Goal: Task Accomplishment & Management: Use online tool/utility

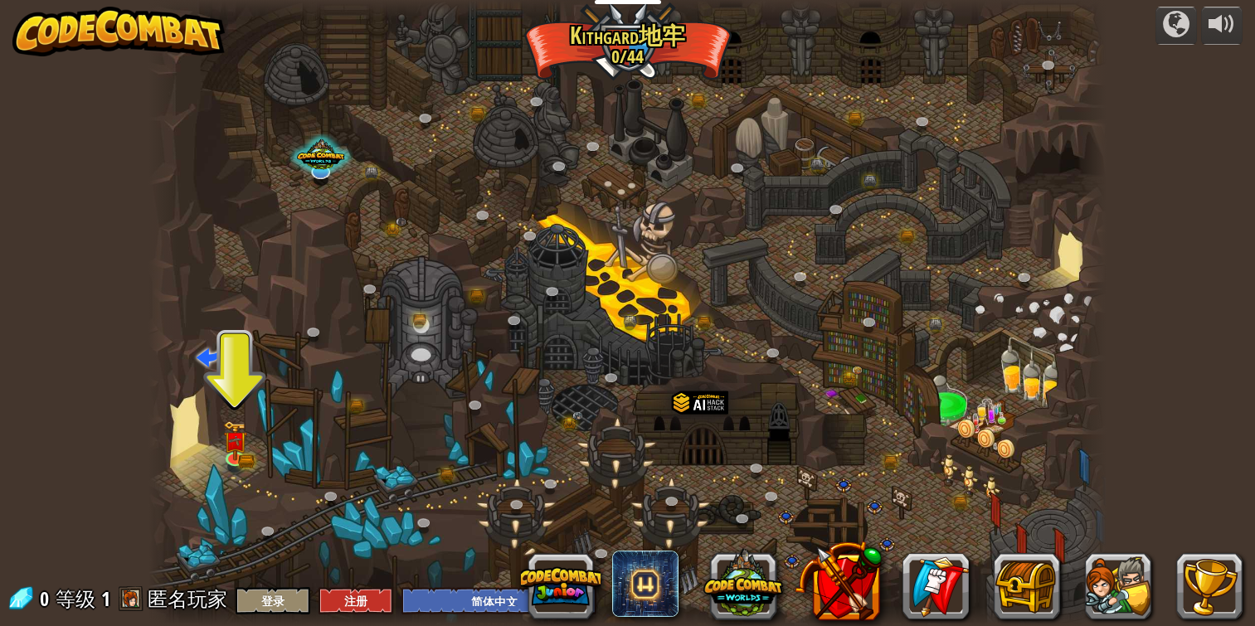
select select "zh-HANS"
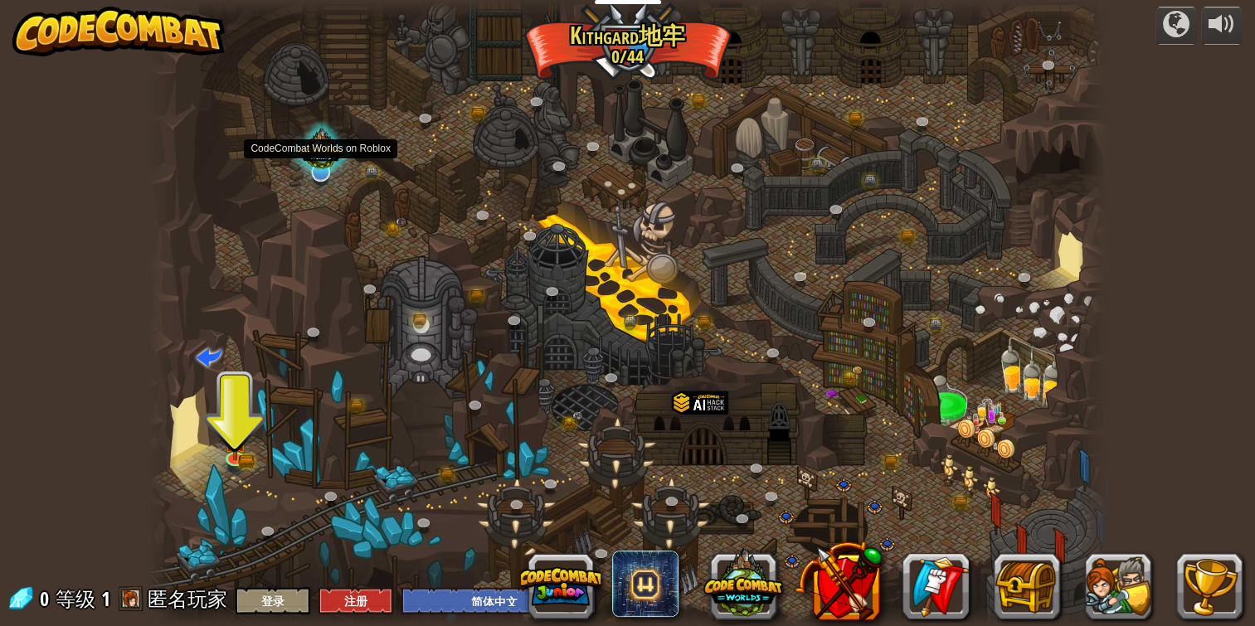
click at [319, 152] on div at bounding box center [321, 151] width 65 height 61
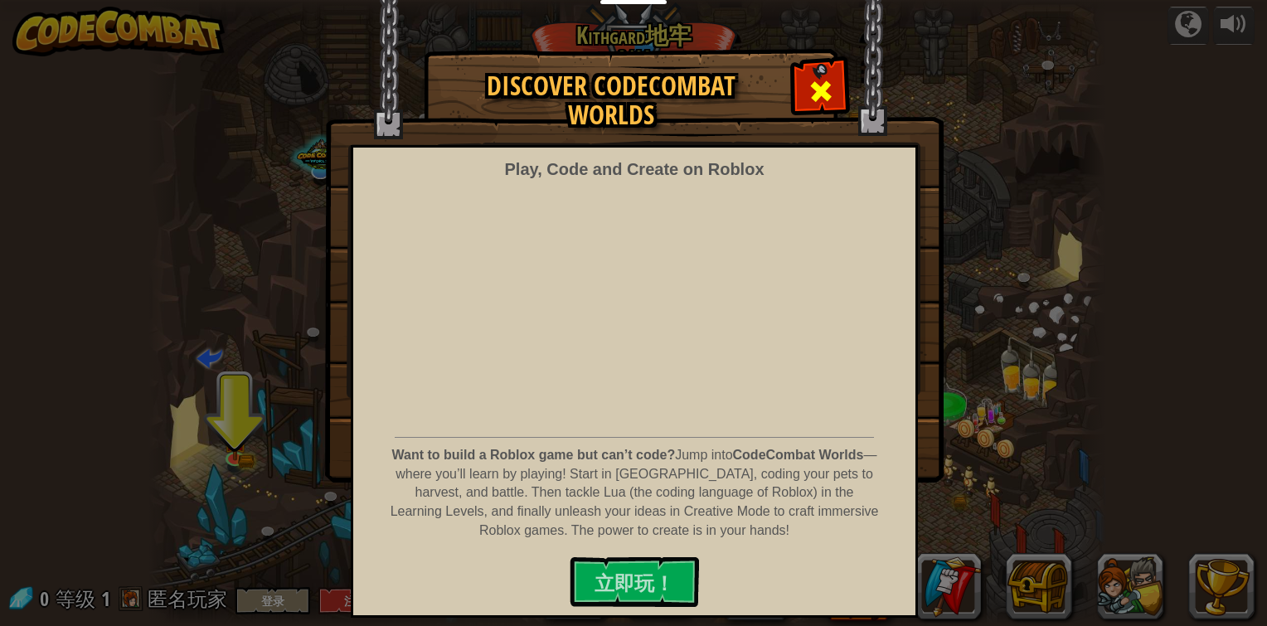
click at [815, 88] on span at bounding box center [821, 91] width 27 height 27
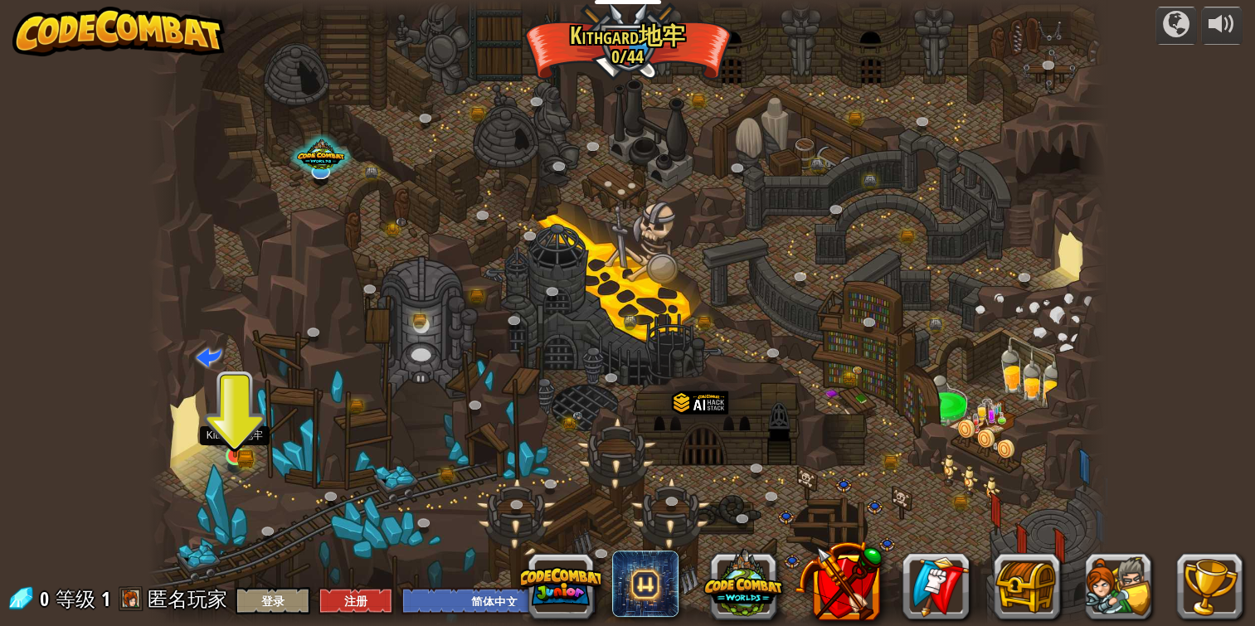
click at [245, 428] on img at bounding box center [235, 431] width 24 height 53
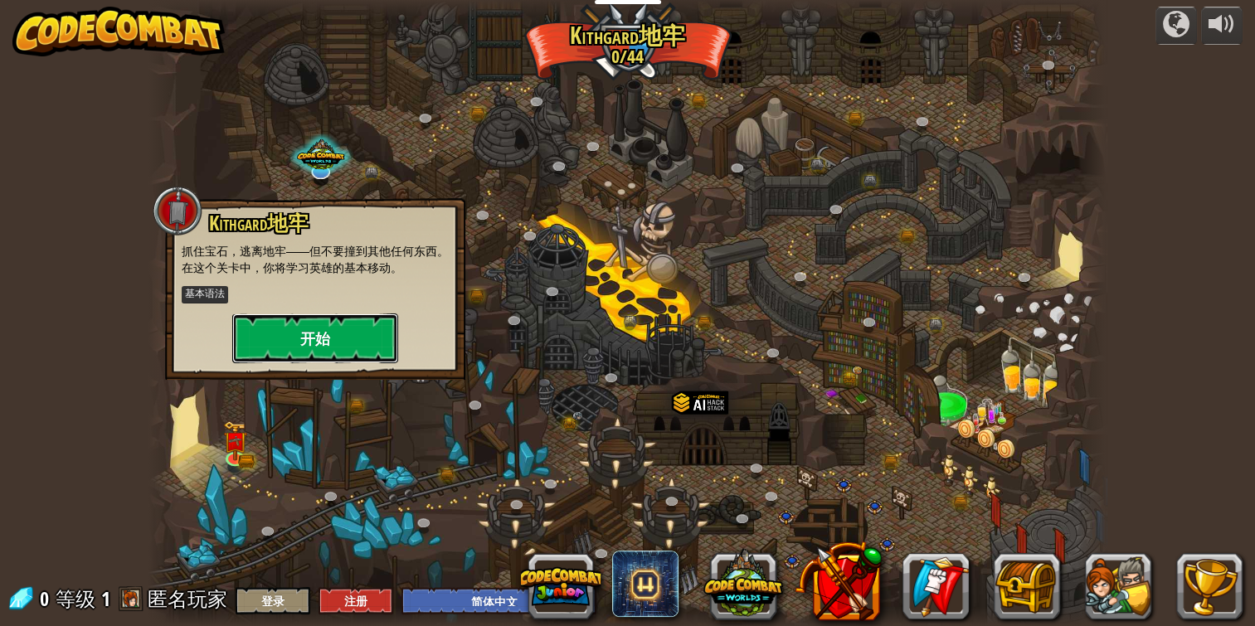
click at [333, 338] on button "开始" at bounding box center [315, 338] width 166 height 50
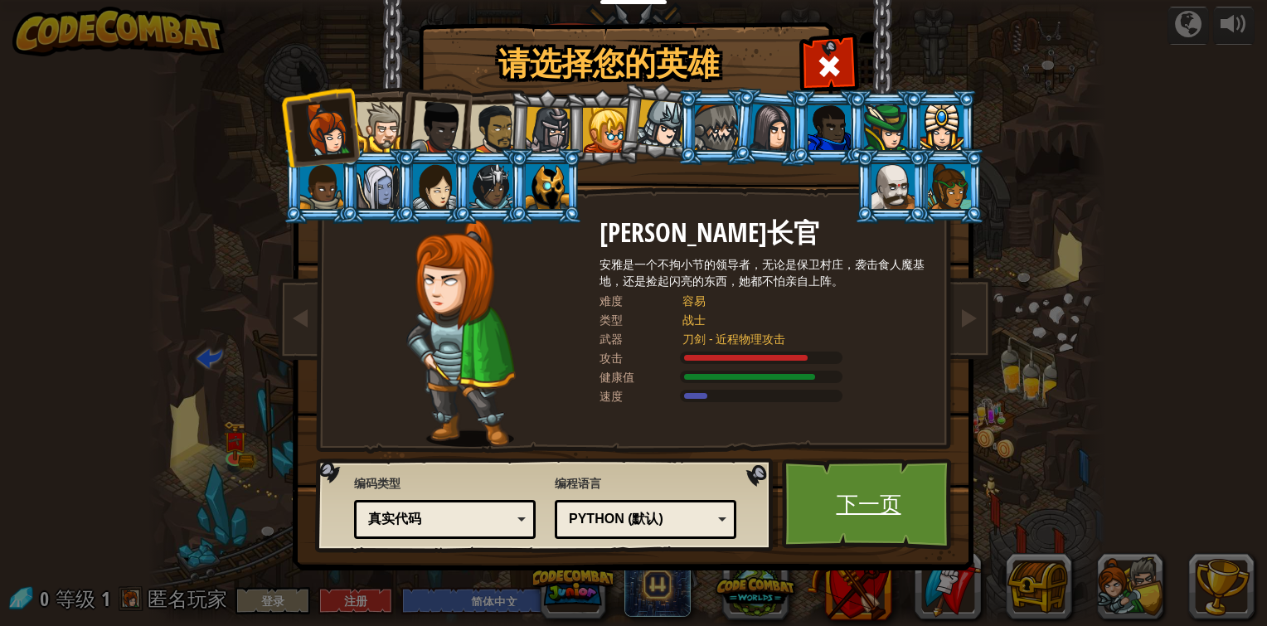
click at [853, 495] on link "下一页" at bounding box center [868, 504] width 173 height 91
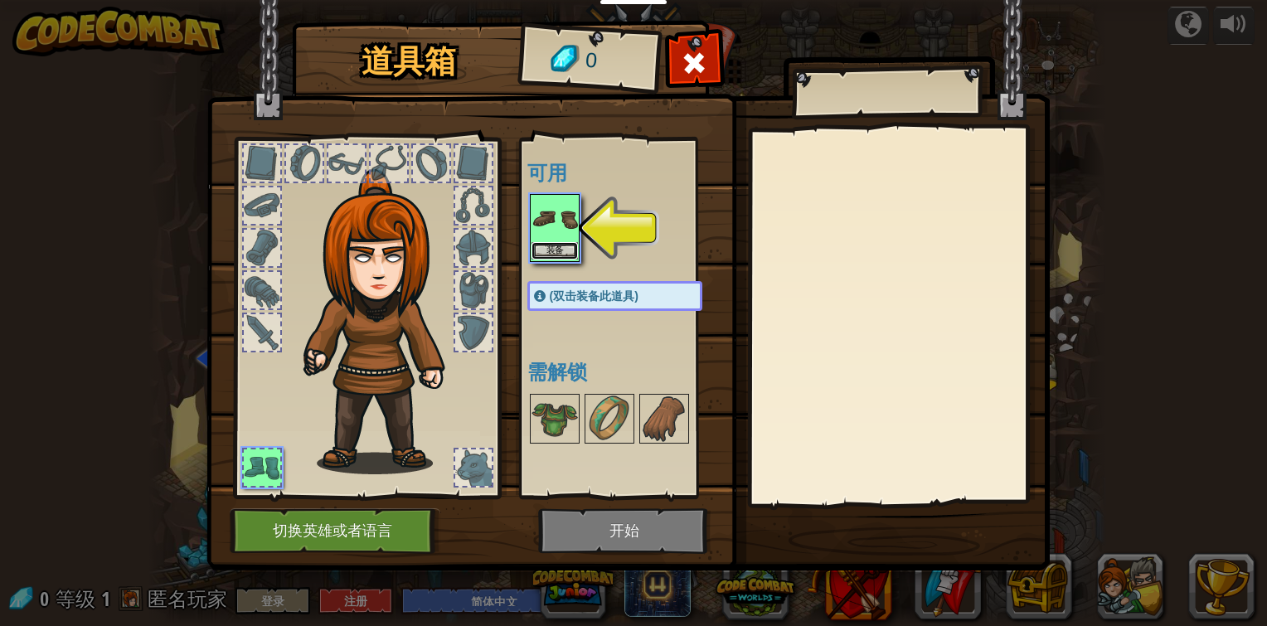
click at [561, 242] on button "装备" at bounding box center [555, 250] width 46 height 17
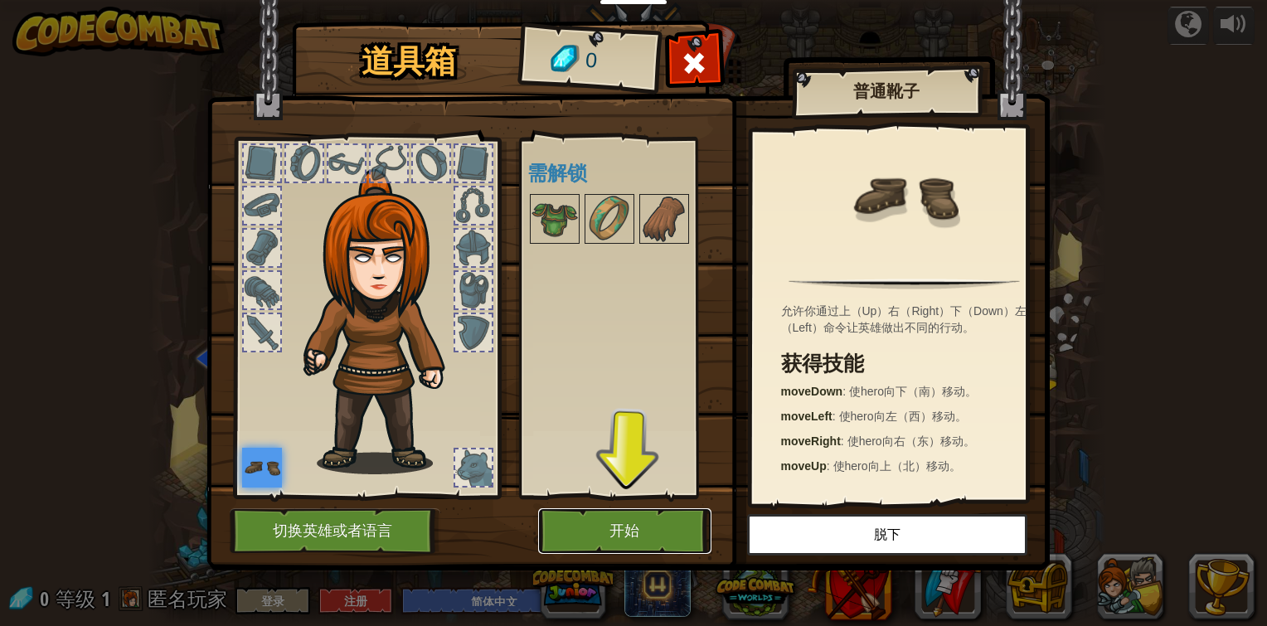
click at [655, 541] on button "开始" at bounding box center [624, 531] width 173 height 46
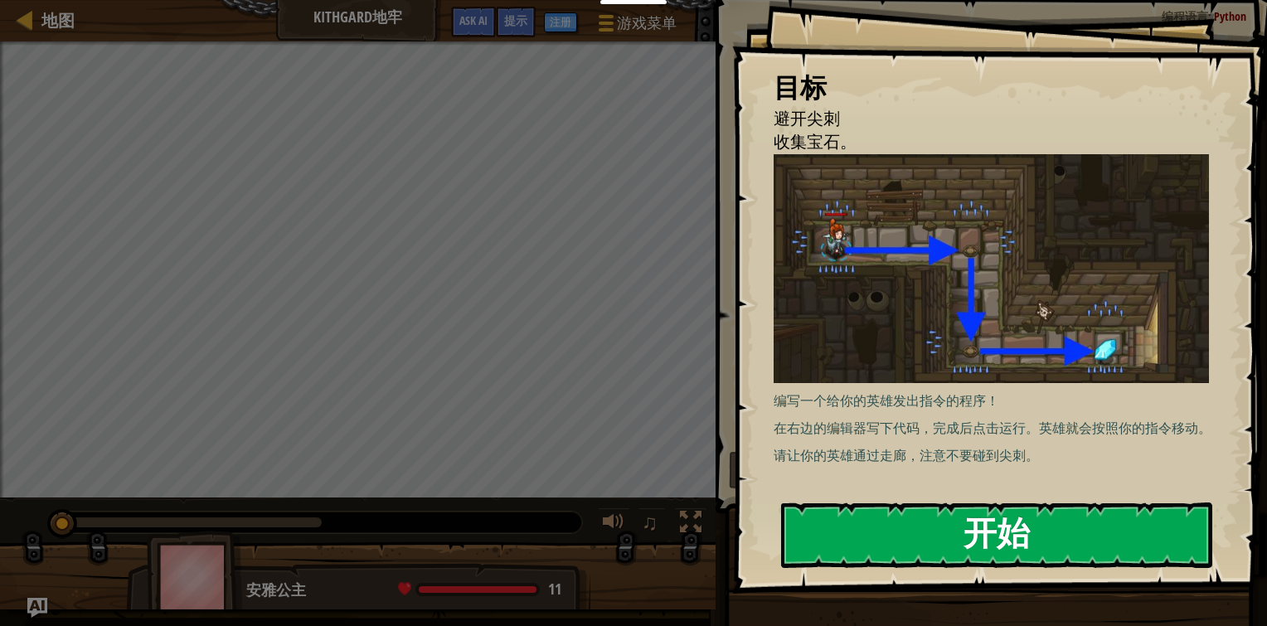
click at [819, 515] on button "开始" at bounding box center [996, 536] width 431 height 66
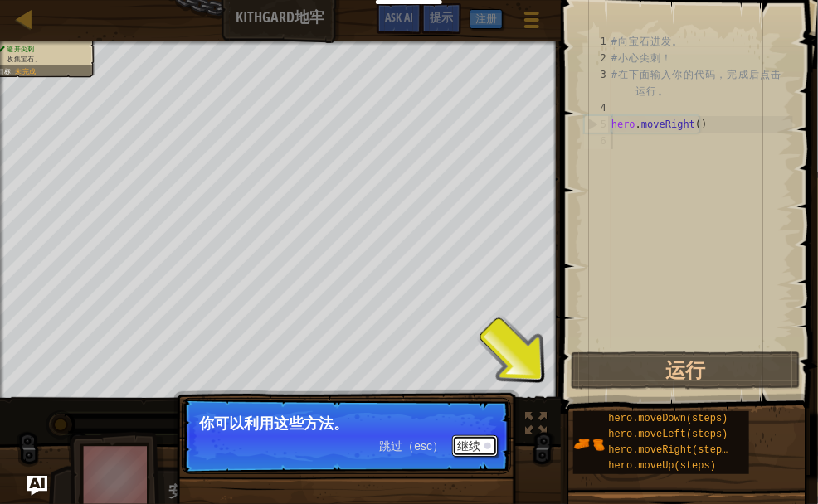
click at [473, 435] on button "继续" at bounding box center [475, 446] width 46 height 22
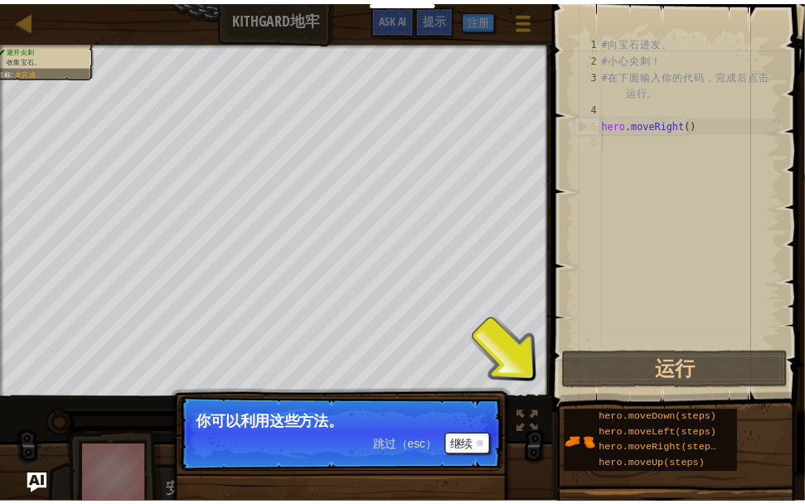
scroll to position [7, 0]
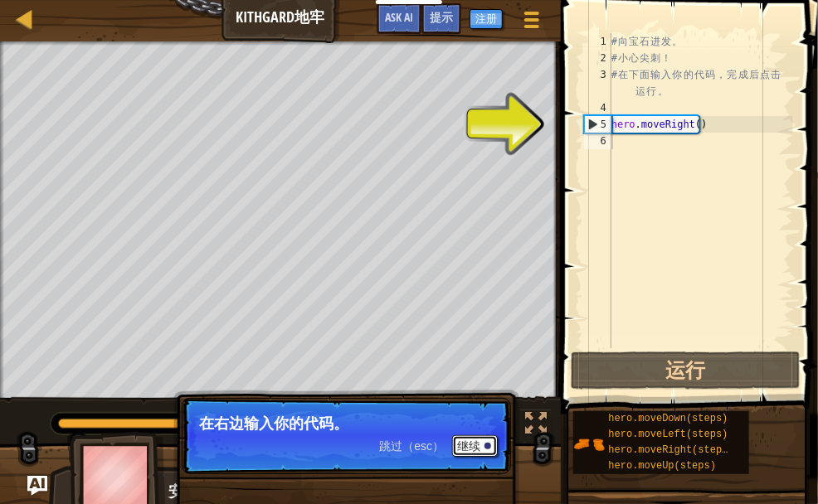
click at [487, 443] on div at bounding box center [487, 446] width 7 height 7
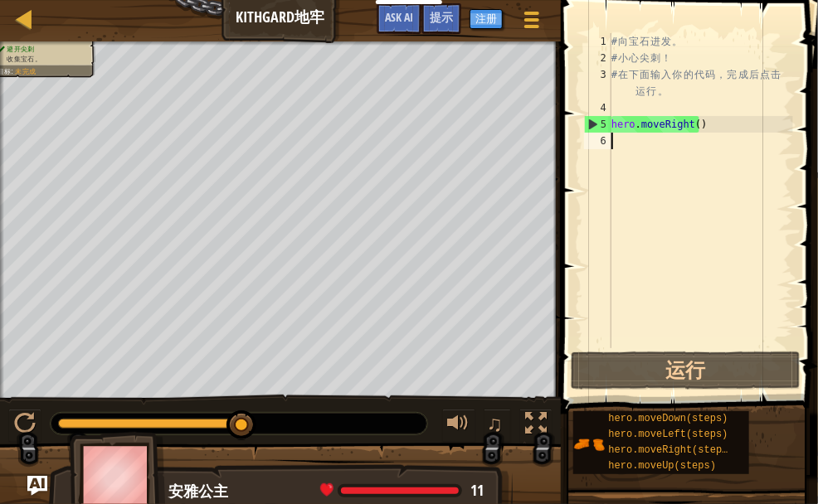
click at [660, 134] on div "# 向 宝 石 进 发 。 # 小 心 尖 刺 ！ # 在 下 面 输 入 你 的 代 码 ， 完 成 后 点 击 运 行 。 hero . moveRigh…" at bounding box center [700, 207] width 185 height 348
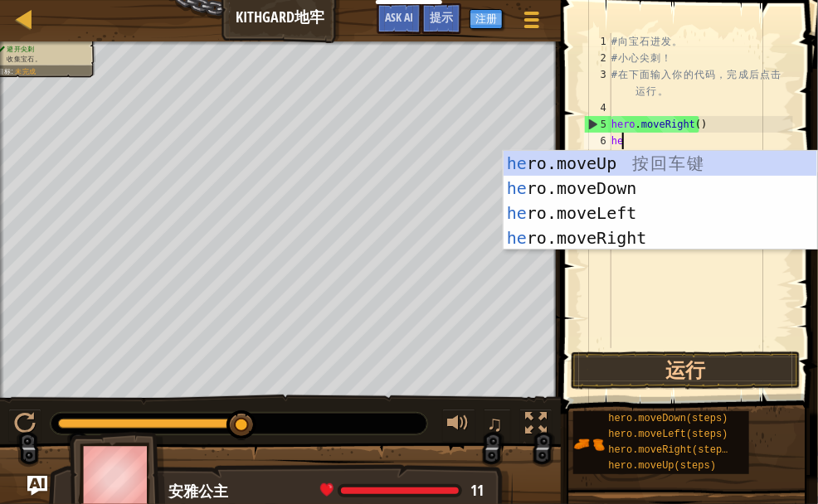
type textarea "her"
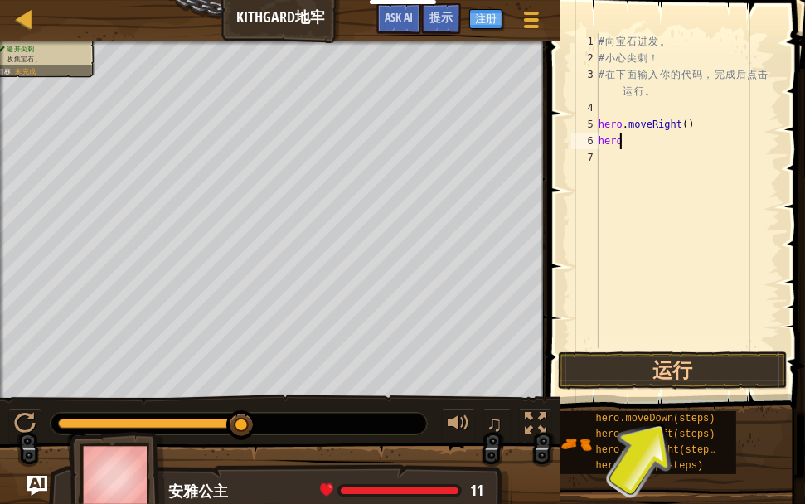
type textarea "hero."
click at [725, 368] on button "运行" at bounding box center [673, 371] width 230 height 38
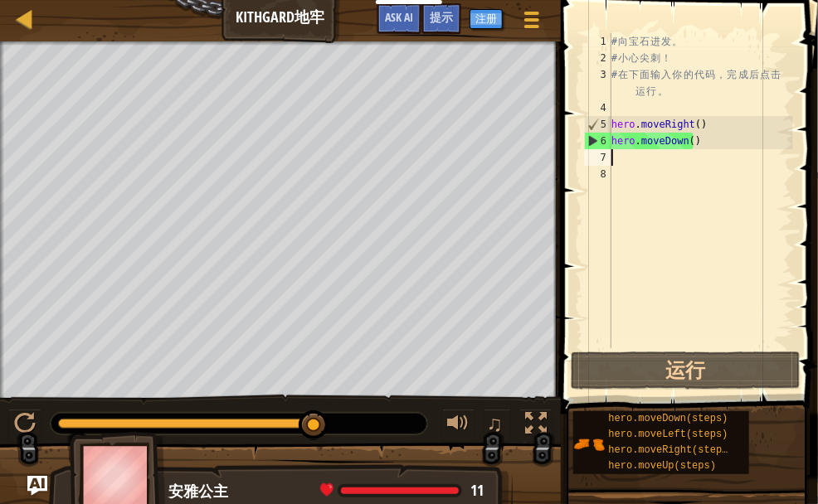
type textarea "h"
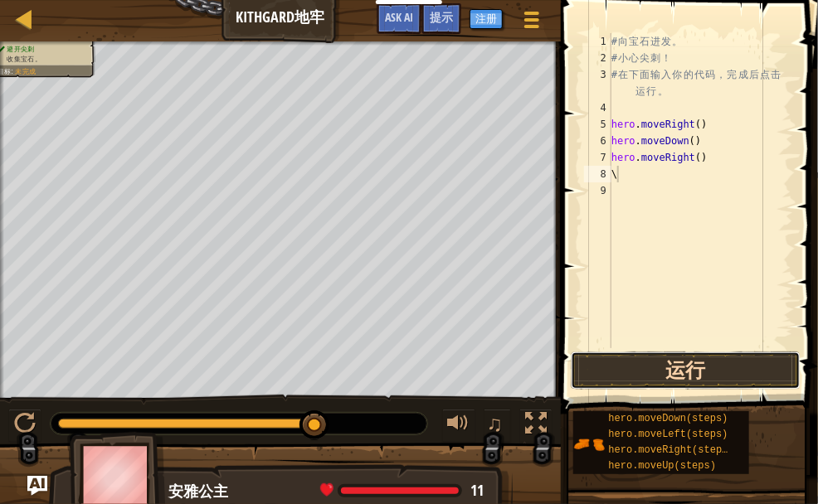
click at [685, 389] on button "运行" at bounding box center [686, 371] width 230 height 38
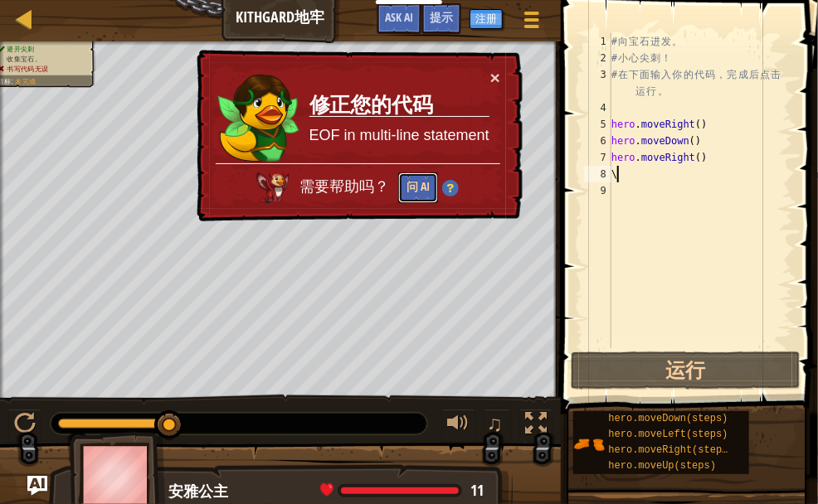
click at [423, 178] on button "问 AI" at bounding box center [418, 187] width 40 height 31
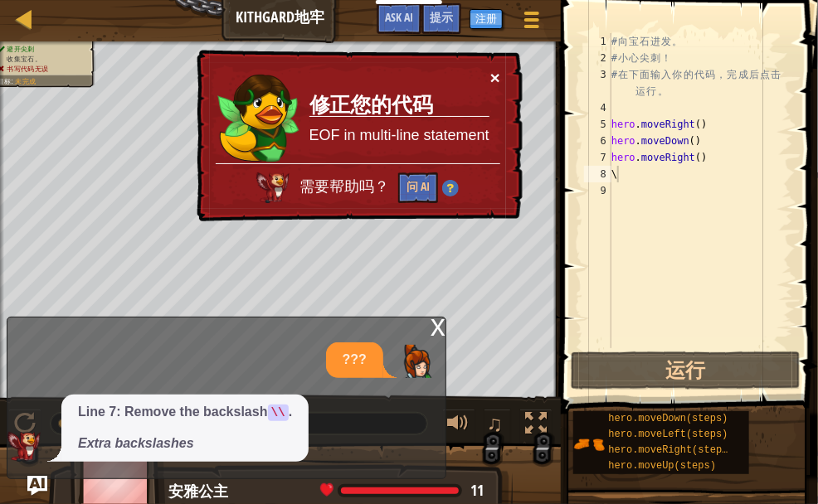
drag, startPoint x: 493, startPoint y: 81, endPoint x: 640, endPoint y: 173, distance: 173.3
click at [640, 173] on div "地图 Kithgard地牢 游戏菜单 完成 注册 提示 Ask AI 1 הההההההההההההההההההההההההההההההההההההההההה…" at bounding box center [409, 252] width 818 height 504
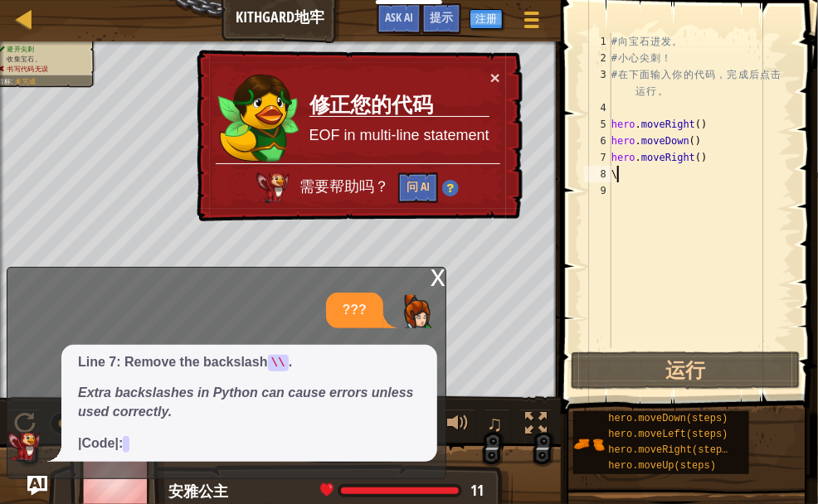
click at [640, 173] on div "# 向 宝 石 进 发 。 # 小 心 尖 刺 ！ # 在 下 面 输 入 你 的 代 码 ， 完 成 后 点 击 运 行 。 hero . moveRigh…" at bounding box center [700, 207] width 185 height 348
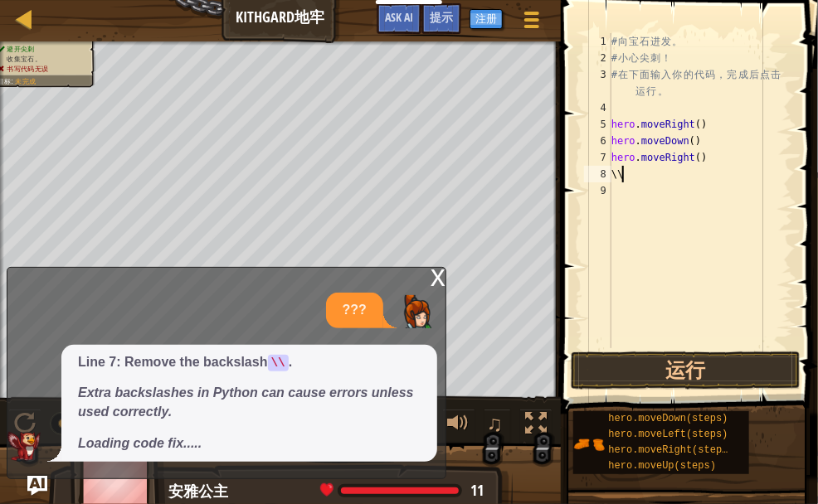
type textarea "\"
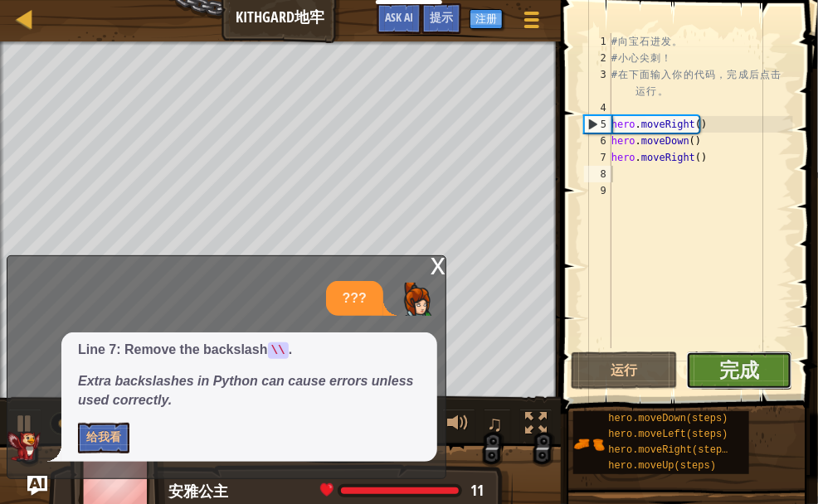
click at [704, 362] on button "完成" at bounding box center [739, 371] width 107 height 38
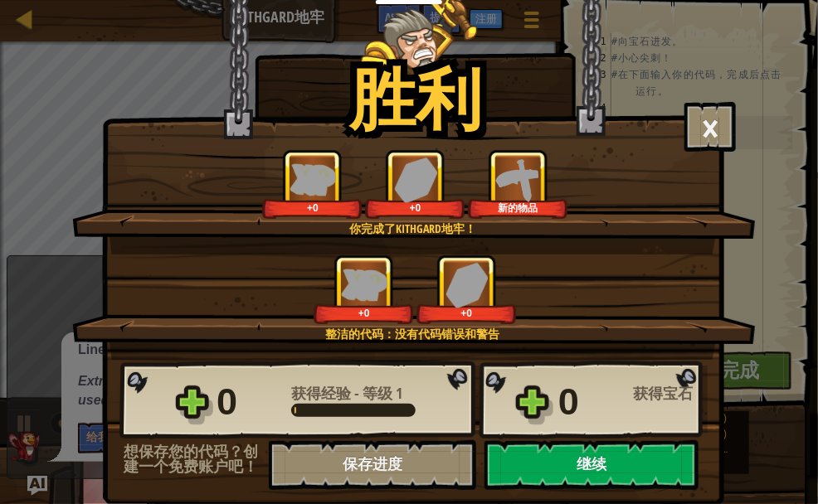
scroll to position [7, 0]
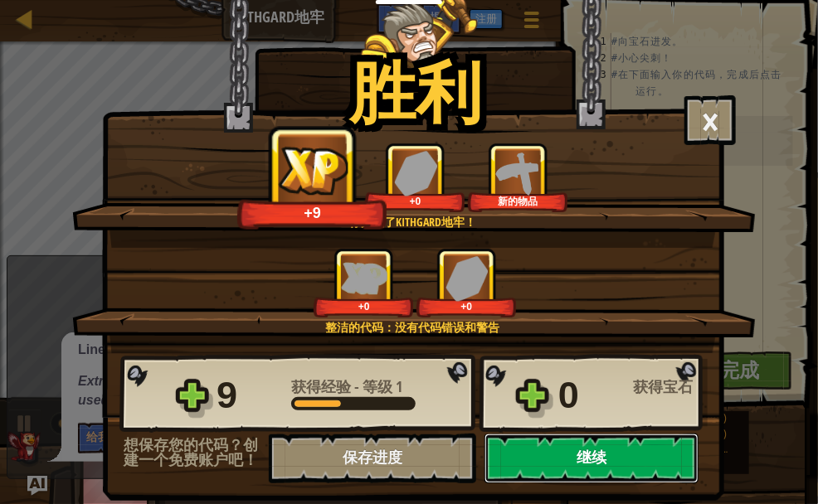
click at [610, 455] on button "继续" at bounding box center [591, 459] width 214 height 50
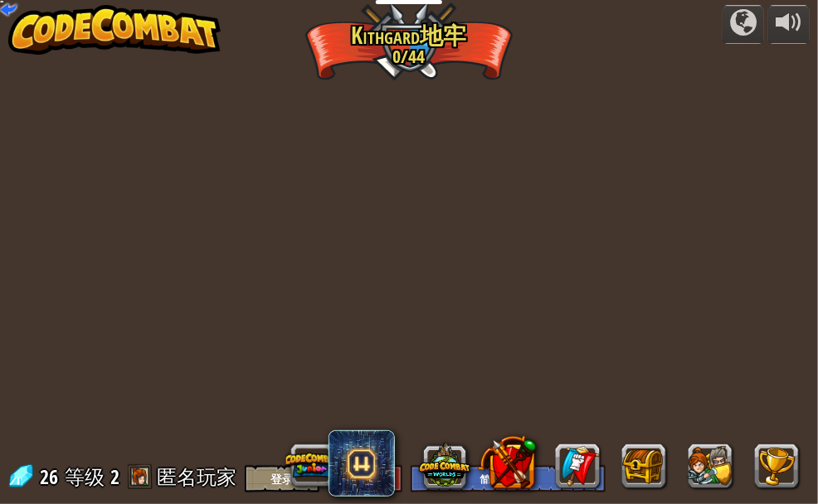
select select "zh-HANS"
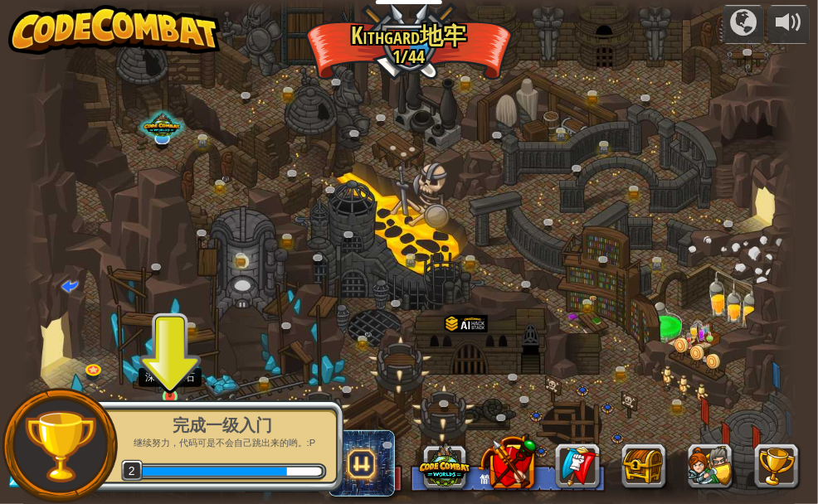
click at [163, 381] on img at bounding box center [169, 377] width 17 height 41
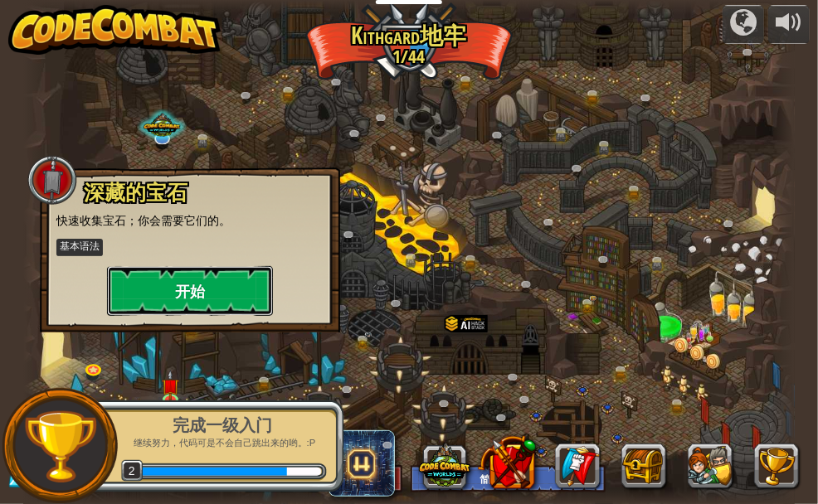
click at [192, 299] on button "开始" at bounding box center [190, 291] width 166 height 50
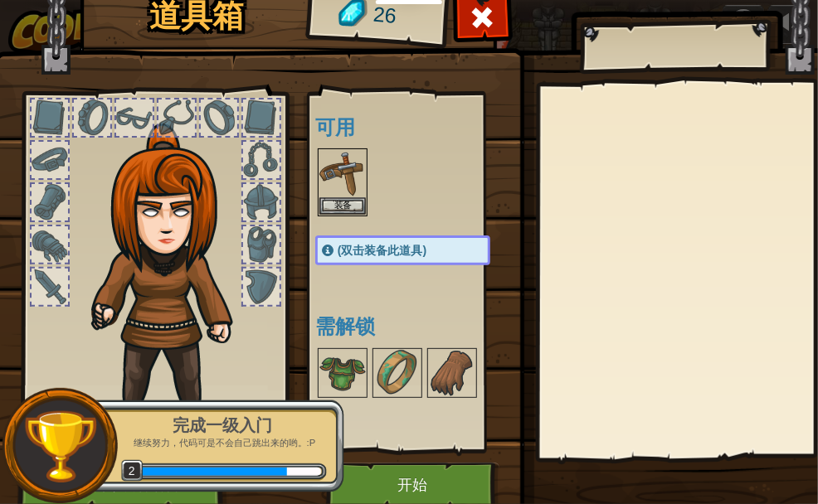
scroll to position [80, 0]
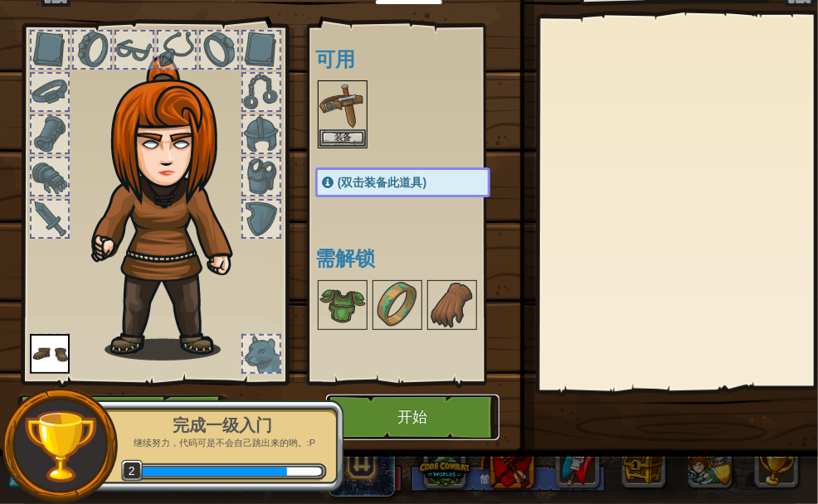
click at [420, 395] on button "开始" at bounding box center [412, 418] width 173 height 46
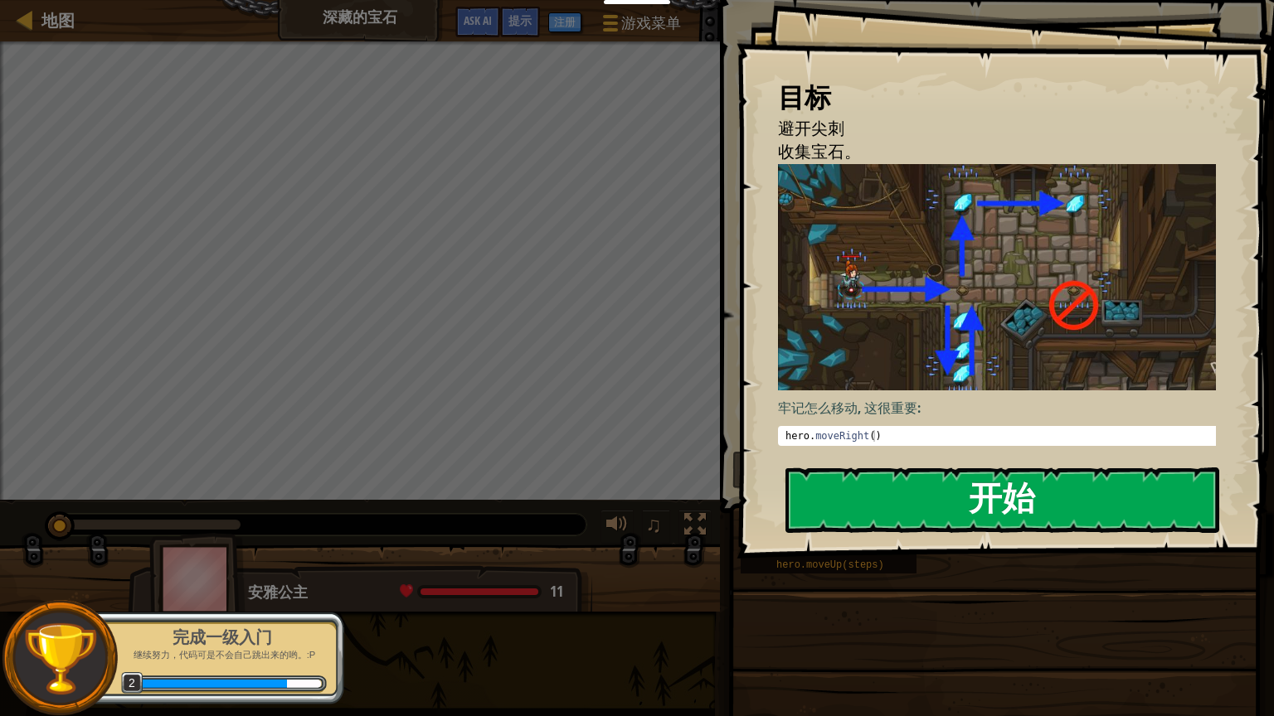
click at [826, 294] on div "目标 避开尖刺 收集宝石。 牢记怎么移动, 这很重要: hero . moveRight ( ) הההההההההההההההההההההההההההההה…" at bounding box center [1004, 279] width 537 height 559
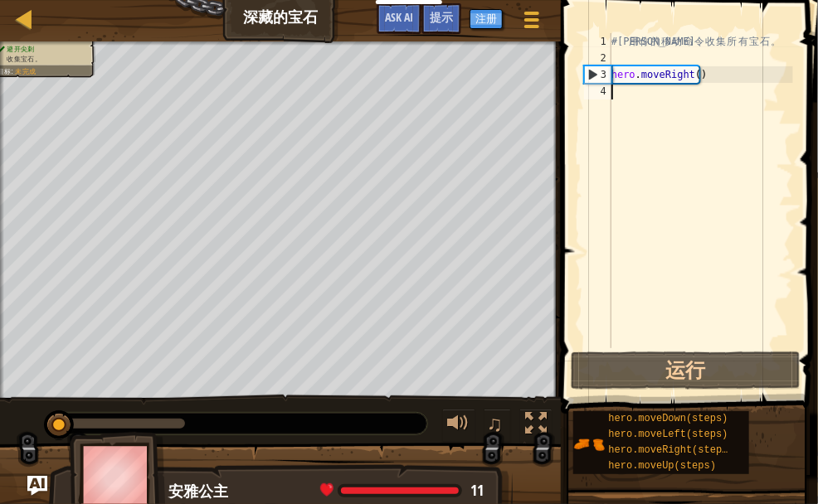
type textarea "h"
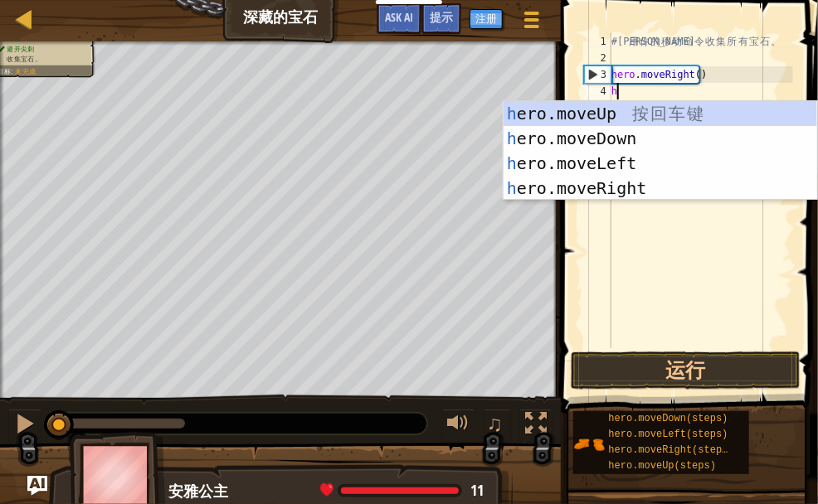
scroll to position [7, 0]
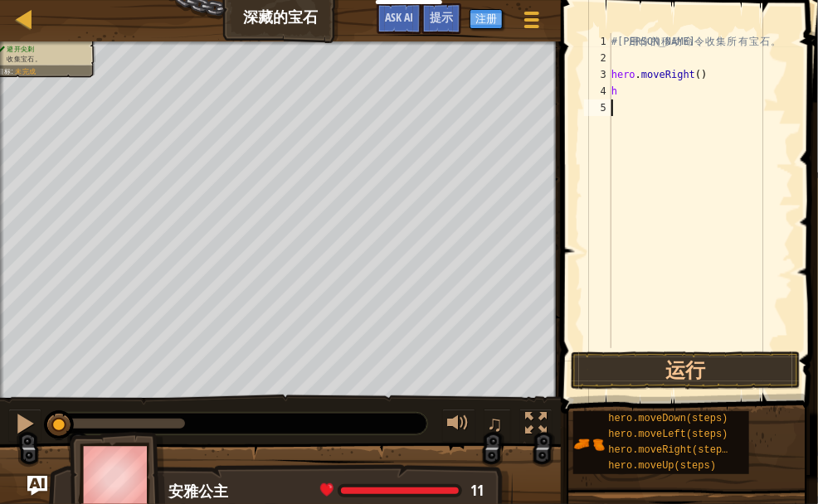
type textarea "h"
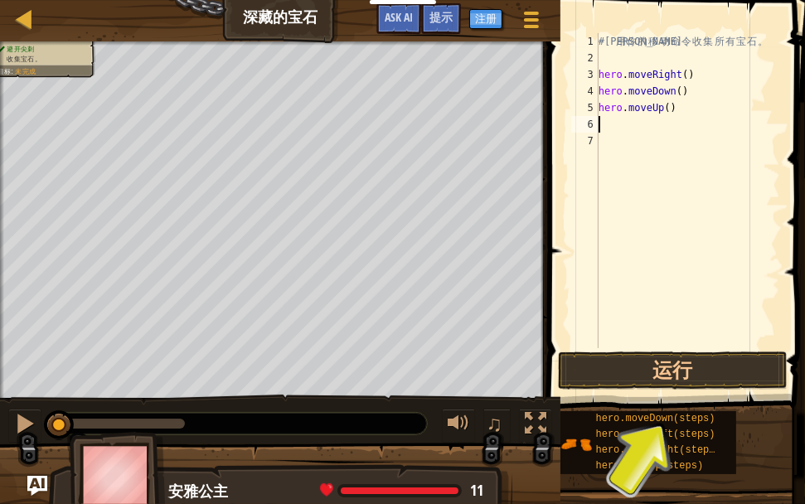
type textarea "h"
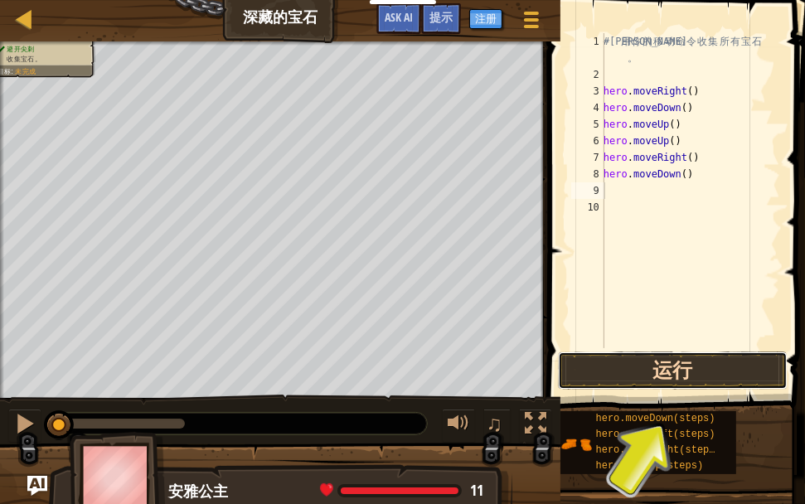
click at [667, 368] on button "运行" at bounding box center [673, 371] width 230 height 38
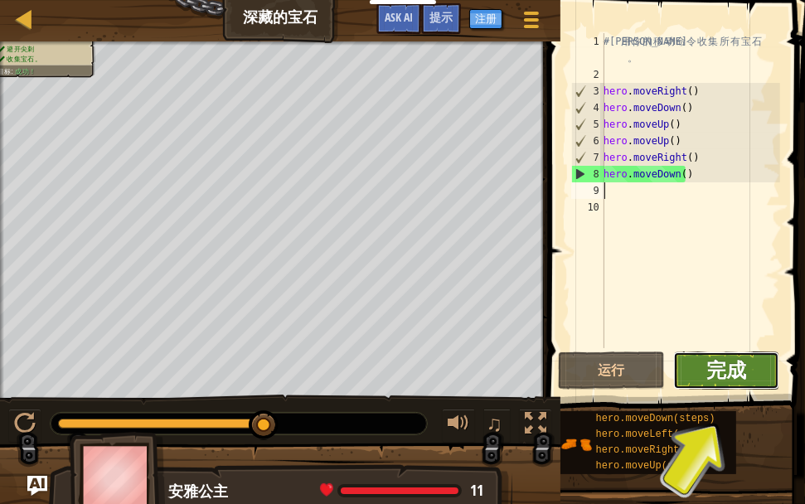
click at [739, 377] on span "完成" at bounding box center [727, 370] width 40 height 27
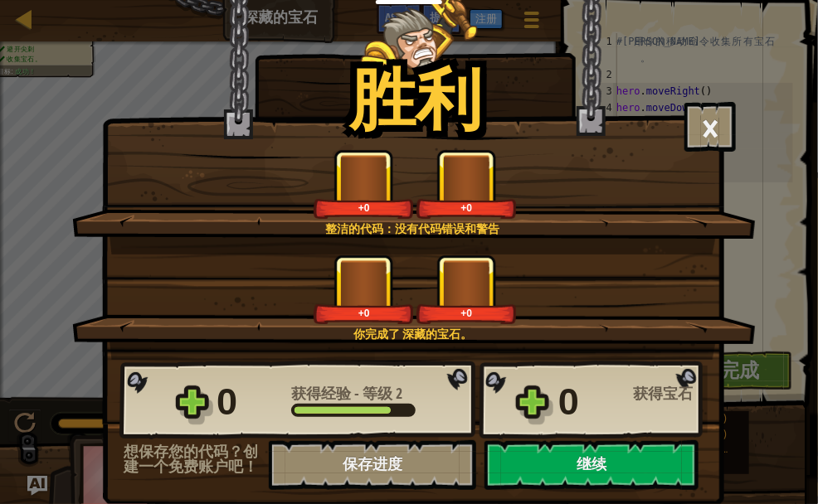
scroll to position [7, 0]
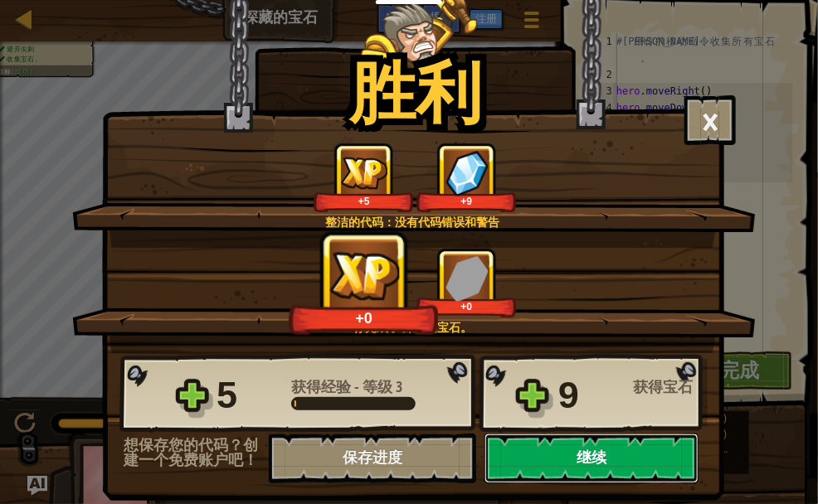
click at [584, 469] on button "继续" at bounding box center [591, 459] width 214 height 50
select select "zh-HANS"
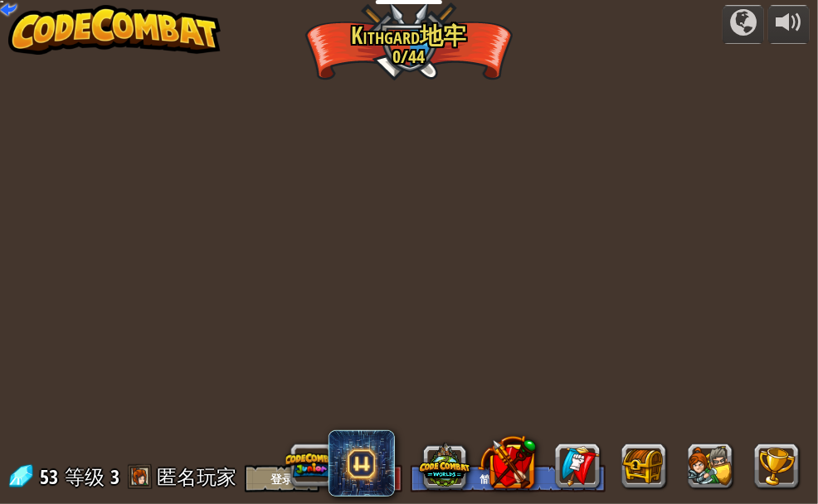
select select "zh-HANS"
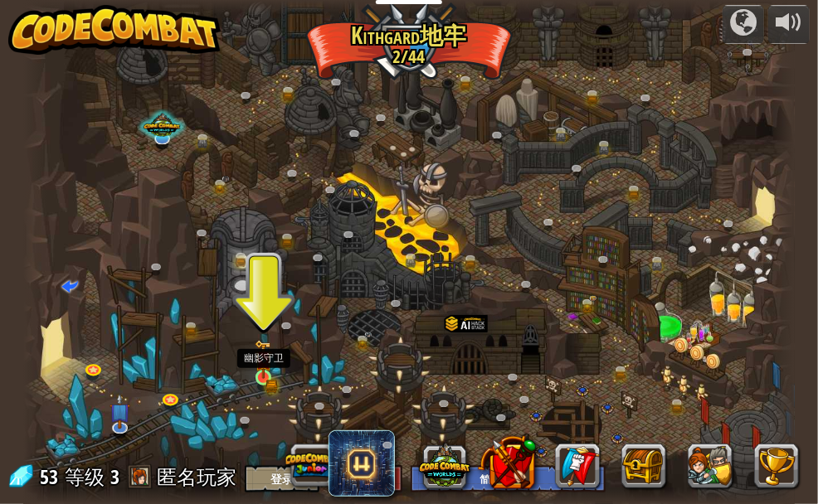
click at [272, 370] on img at bounding box center [263, 359] width 17 height 39
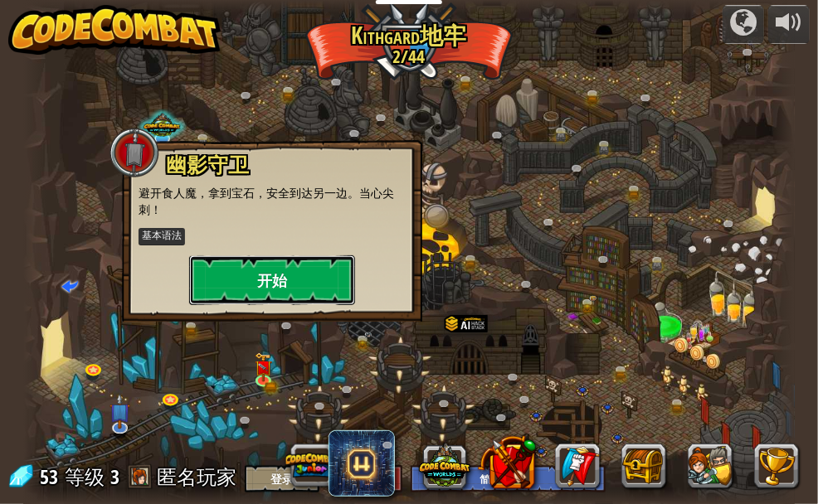
click at [301, 289] on button "开始" at bounding box center [272, 280] width 166 height 50
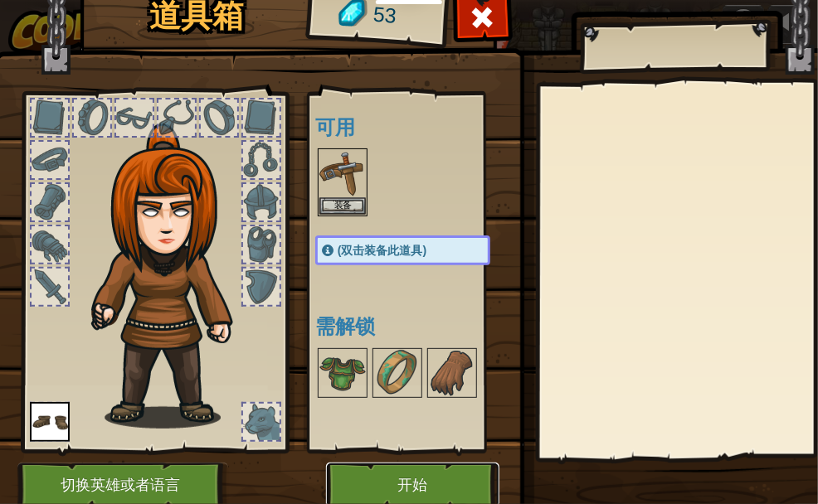
click at [420, 478] on button "开始" at bounding box center [412, 486] width 173 height 46
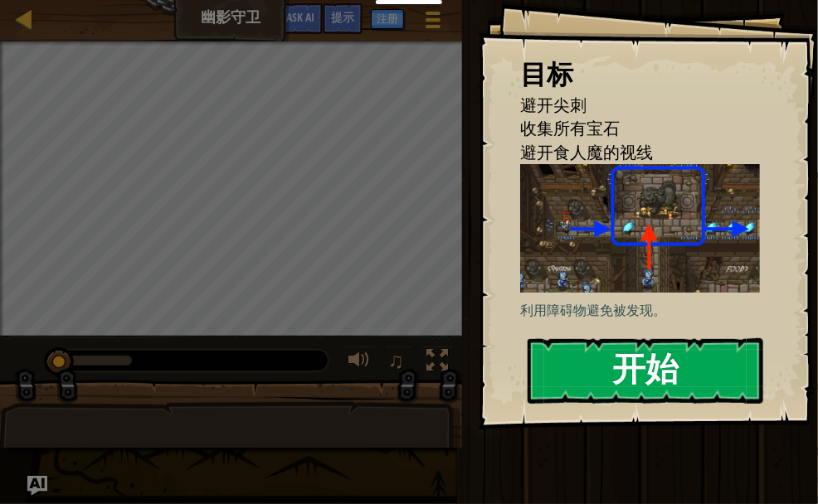
click at [590, 353] on button "开始" at bounding box center [645, 371] width 236 height 66
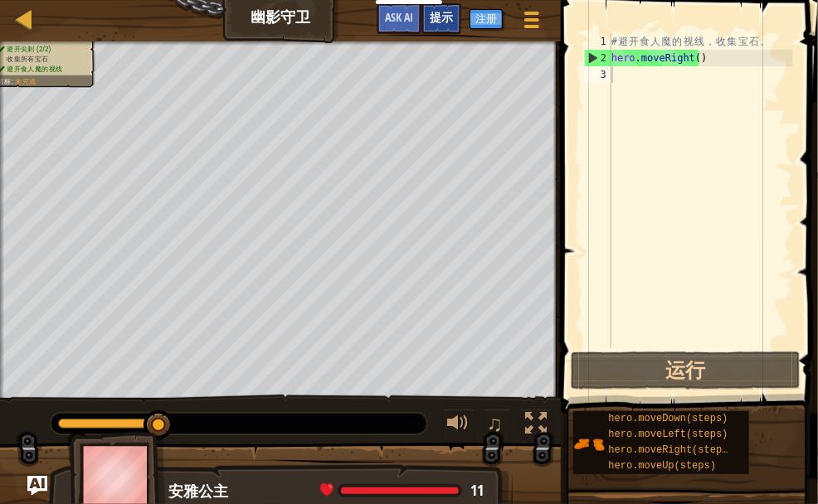
click at [446, 24] on span "提示" at bounding box center [441, 17] width 23 height 16
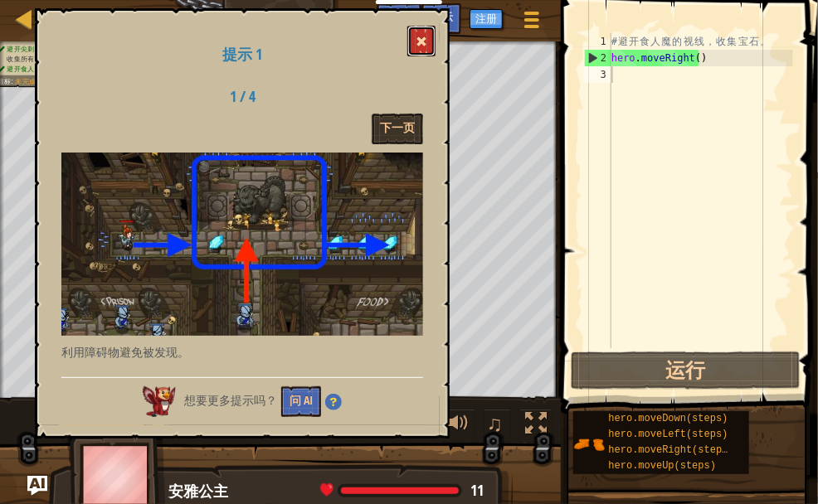
click at [426, 46] on span at bounding box center [421, 42] width 12 height 12
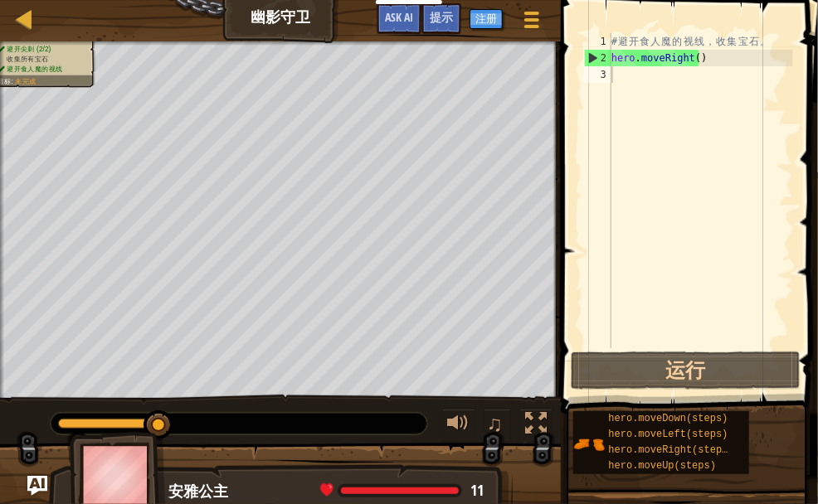
type textarea "hero.moveRight()"
click at [712, 66] on div "# 避 开 食 人 魔 的 视 线 ， 收 集 宝 石 。 hero . moveRight ( )" at bounding box center [700, 207] width 185 height 348
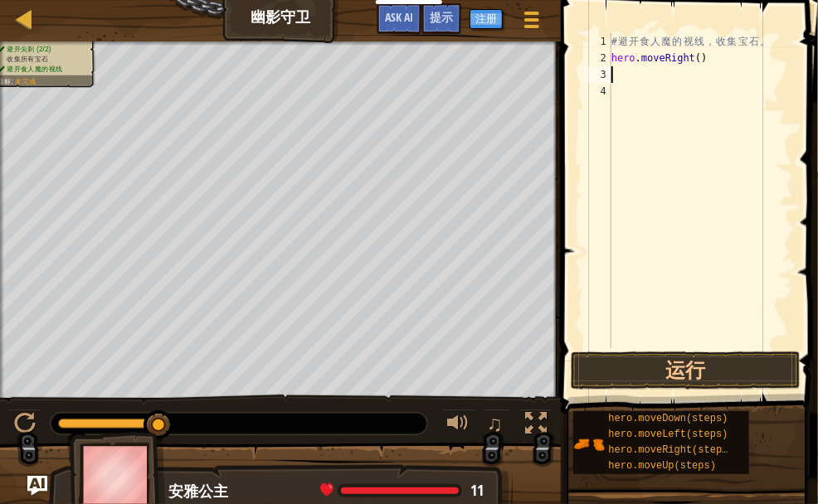
type textarea "h"
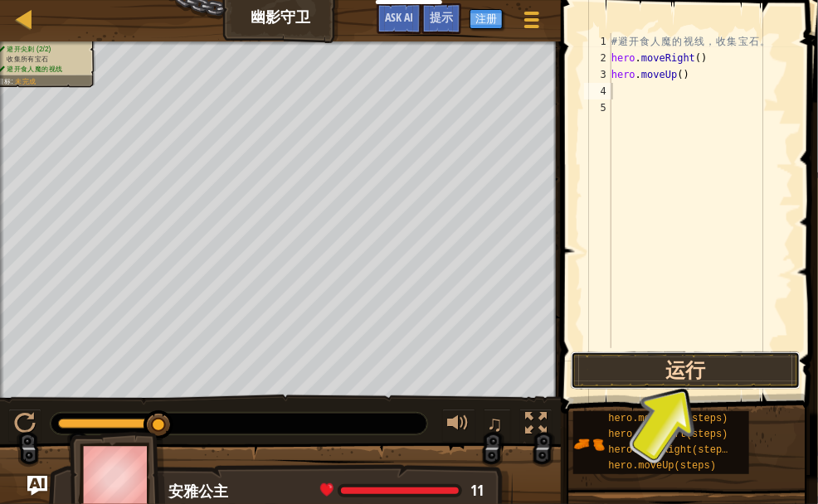
click at [717, 357] on button "运行" at bounding box center [686, 371] width 230 height 38
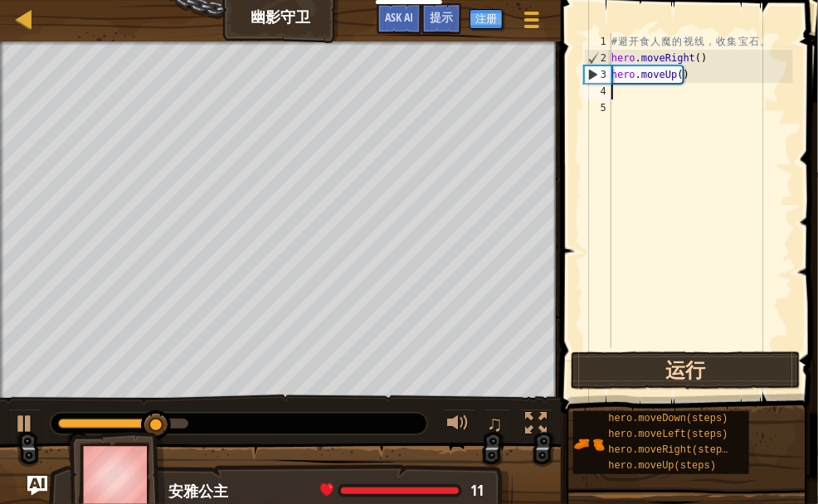
type textarea "h"
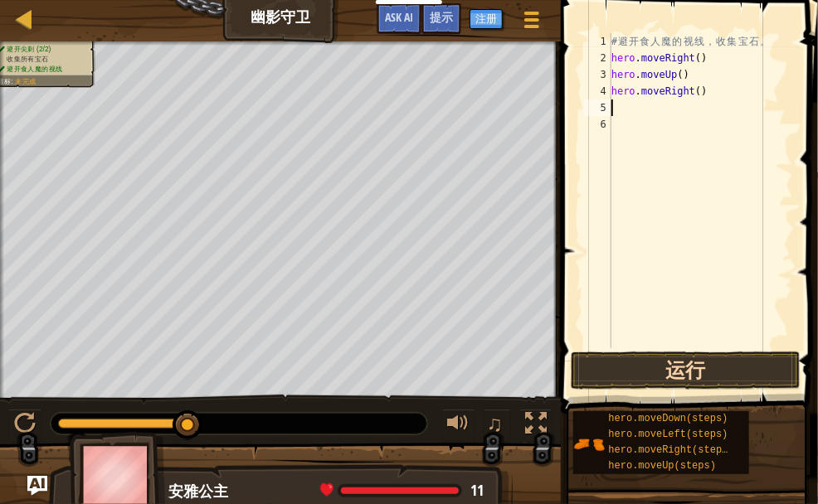
type textarea "h"
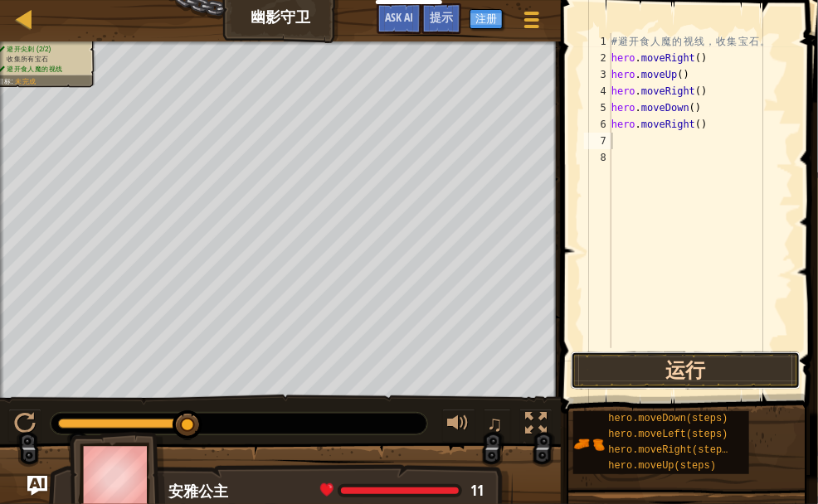
click at [716, 369] on button "运行" at bounding box center [686, 371] width 230 height 38
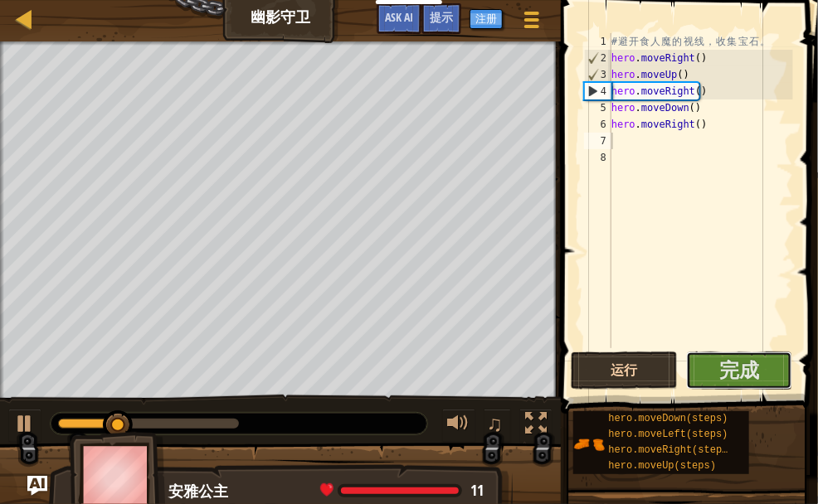
click at [716, 369] on button "完成" at bounding box center [739, 371] width 107 height 38
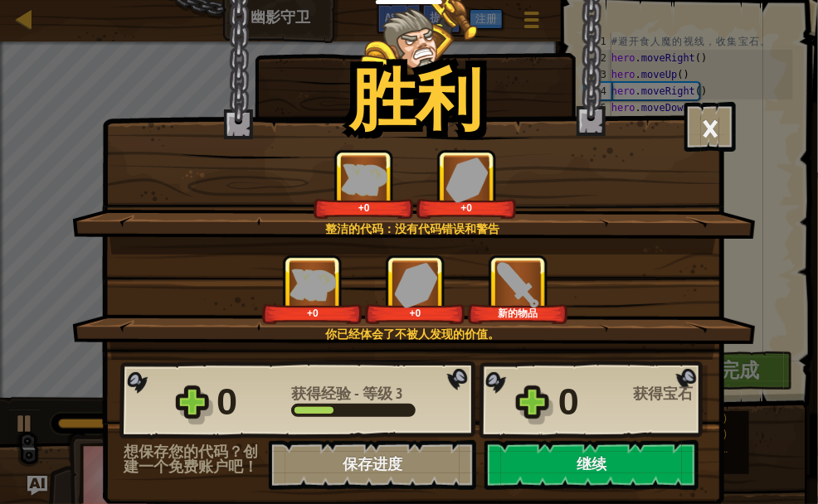
scroll to position [7, 0]
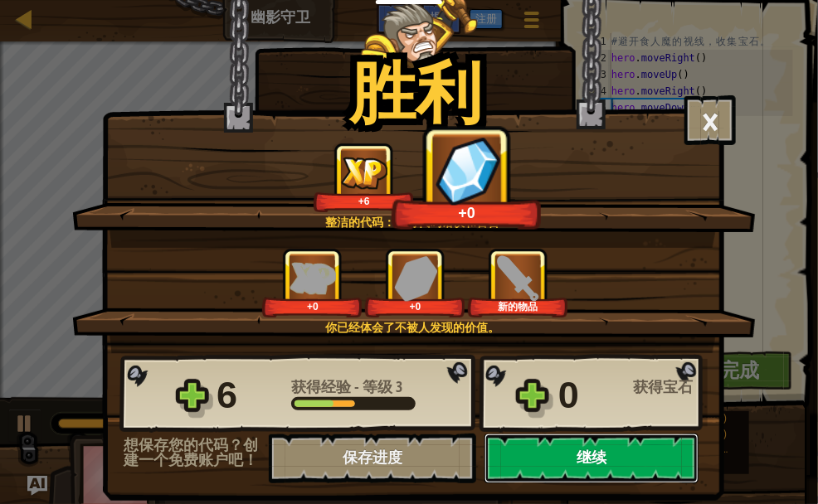
click at [588, 446] on button "继续" at bounding box center [591, 459] width 214 height 50
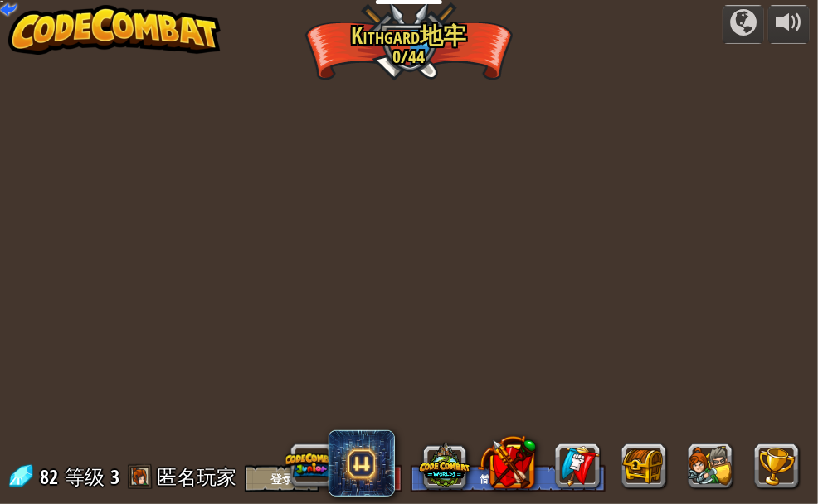
select select "zh-HANS"
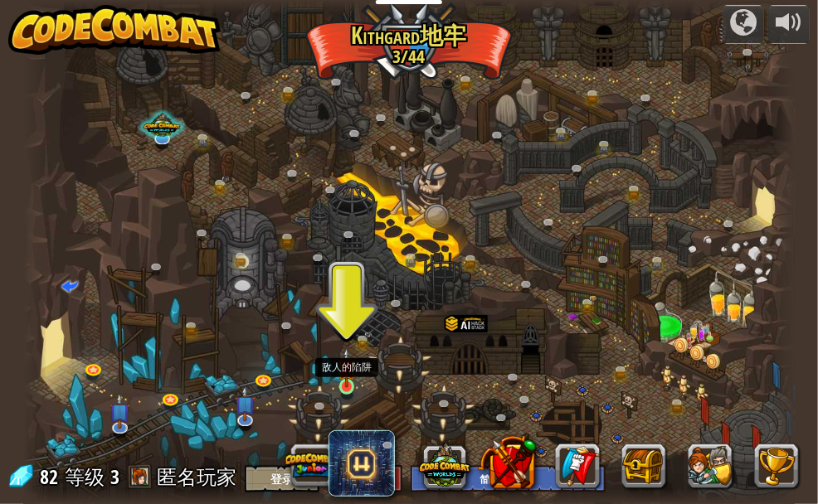
click at [345, 372] on img at bounding box center [346, 367] width 17 height 41
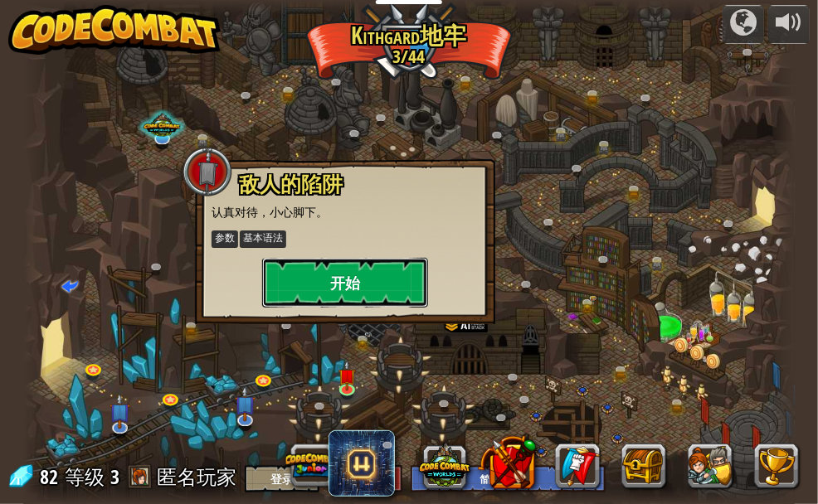
click at [364, 302] on button "开始" at bounding box center [345, 283] width 166 height 50
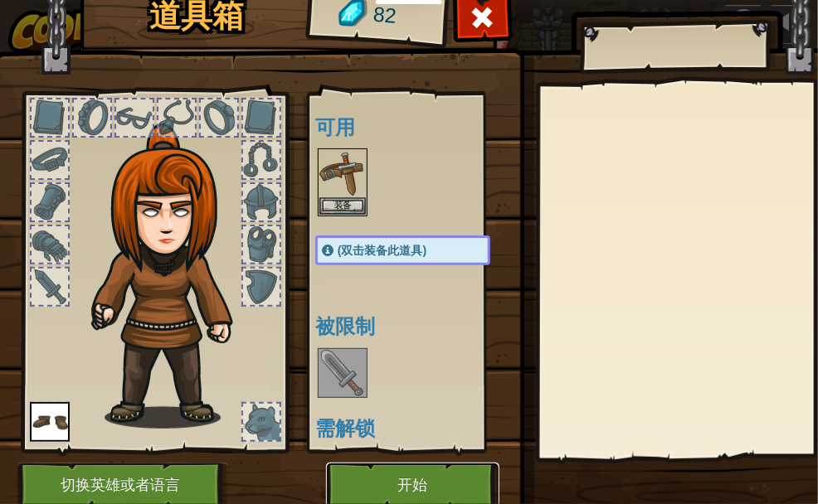
click at [421, 463] on button "开始" at bounding box center [412, 486] width 173 height 46
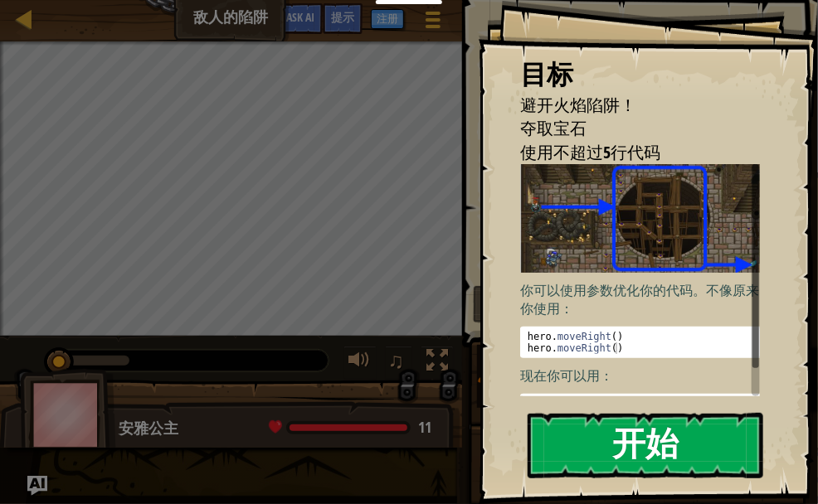
click at [654, 429] on button "开始" at bounding box center [645, 446] width 236 height 66
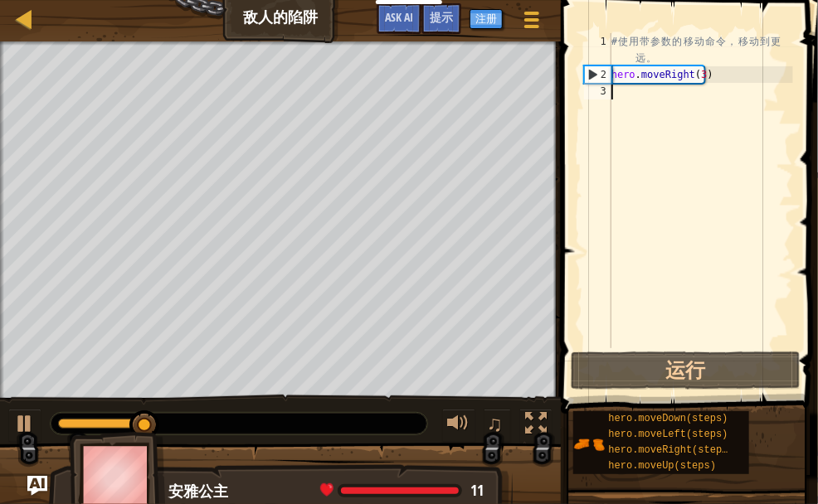
type textarea "h"
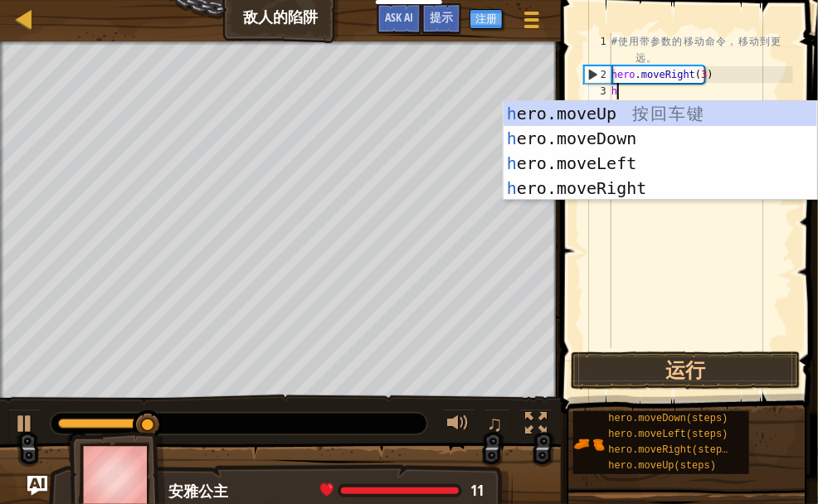
scroll to position [7, 0]
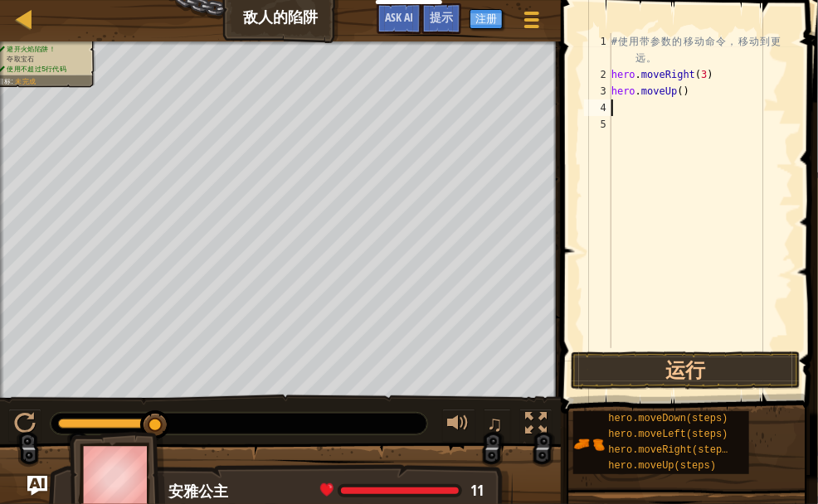
type textarea "h"
click at [684, 120] on div "# 使 用 带 参 数 的 移 动 命 令 ， 移 动 到 更 远 。 hero . moveRight ( 3 ) hero . moveUp ( ) he…" at bounding box center [700, 215] width 185 height 365
type textarea "hero.moveDown(3)"
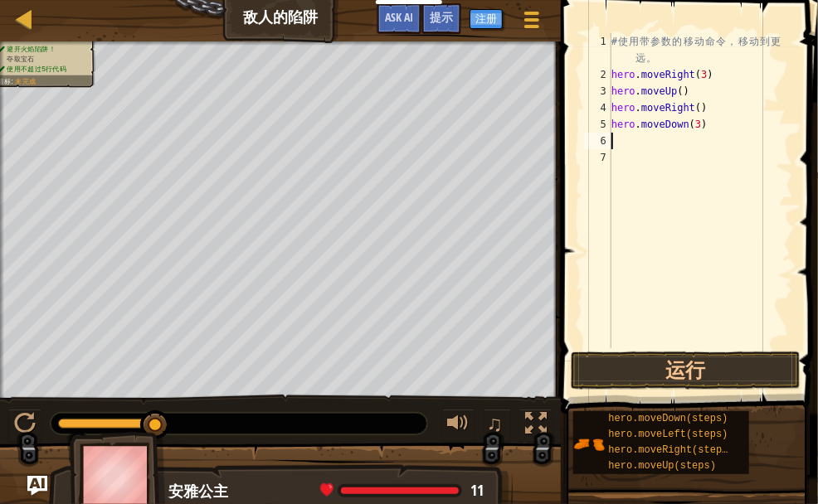
click at [679, 144] on div "# 使 用 带 参 数 的 移 动 命 令 ， 移 动 到 更 远 。 hero . moveRight ( 3 ) hero . moveUp ( ) he…" at bounding box center [700, 215] width 185 height 365
type textarea "h"
click at [687, 97] on div "# 使 用 带 参 数 的 移 动 命 令 ， 移 动 到 更 远 。 hero . moveRight ( 3 ) hero . moveUp ( ) he…" at bounding box center [700, 215] width 185 height 365
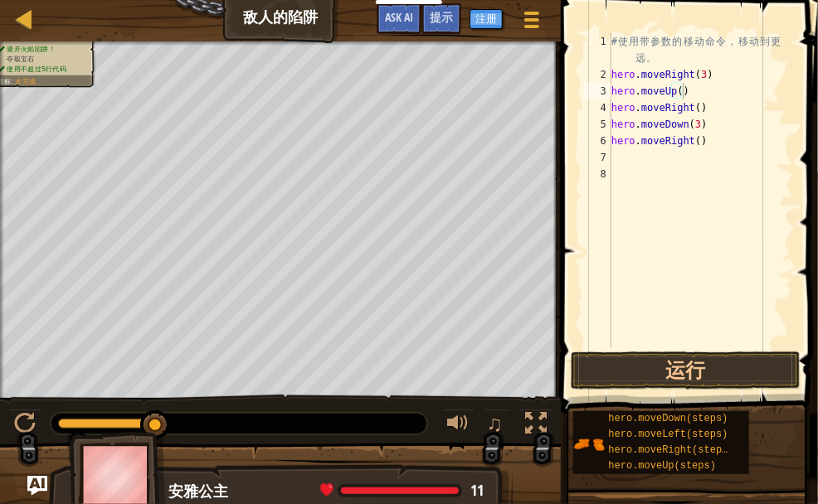
click at [699, 349] on span at bounding box center [691, 183] width 270 height 463
click at [697, 370] on button "运行" at bounding box center [686, 371] width 230 height 38
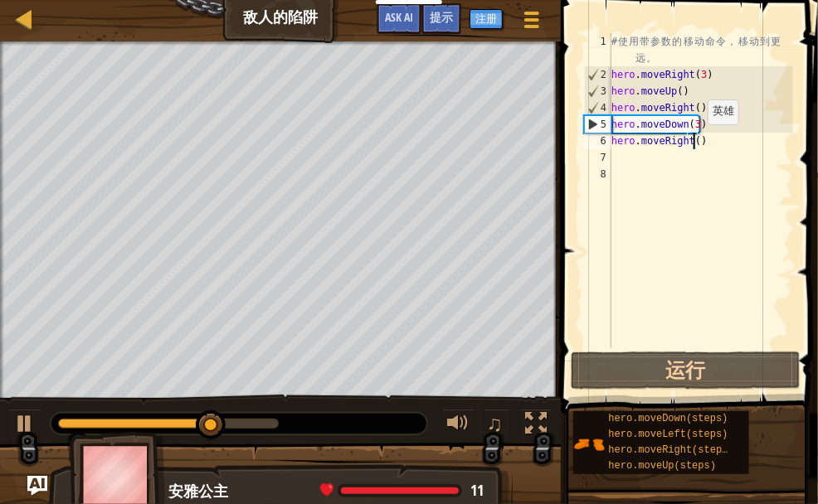
click at [693, 140] on div "# 使 用 带 参 数 的 移 动 命 令 ， 移 动 到 更 远 。 hero . moveRight ( 3 ) hero . moveUp ( ) he…" at bounding box center [700, 215] width 185 height 365
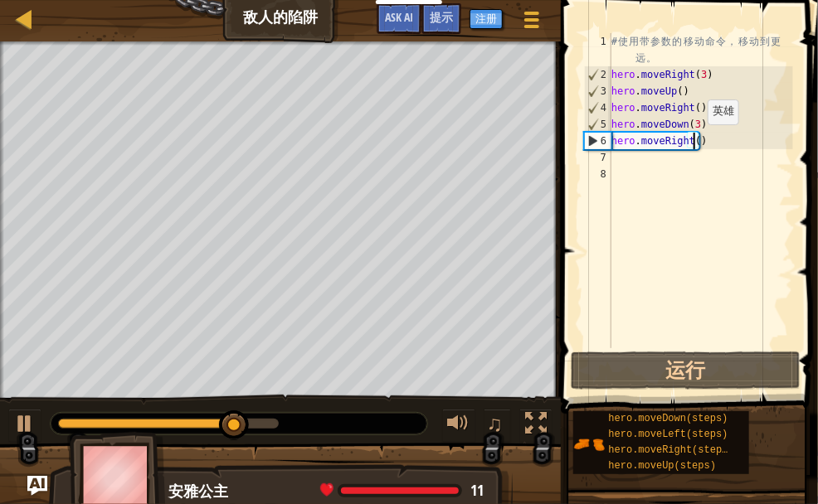
click at [693, 140] on div "# 使 用 带 参 数 的 移 动 命 令 ， 移 动 到 更 远 。 hero . moveRight ( 3 ) hero . moveUp ( ) he…" at bounding box center [700, 215] width 185 height 365
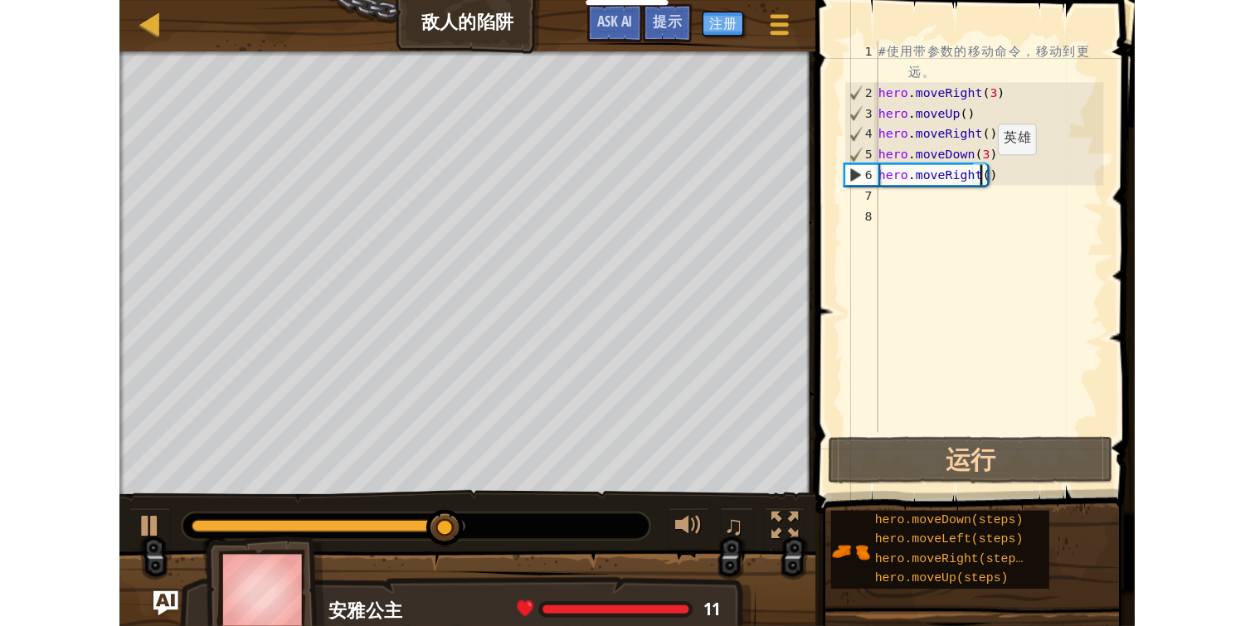
scroll to position [7, 7]
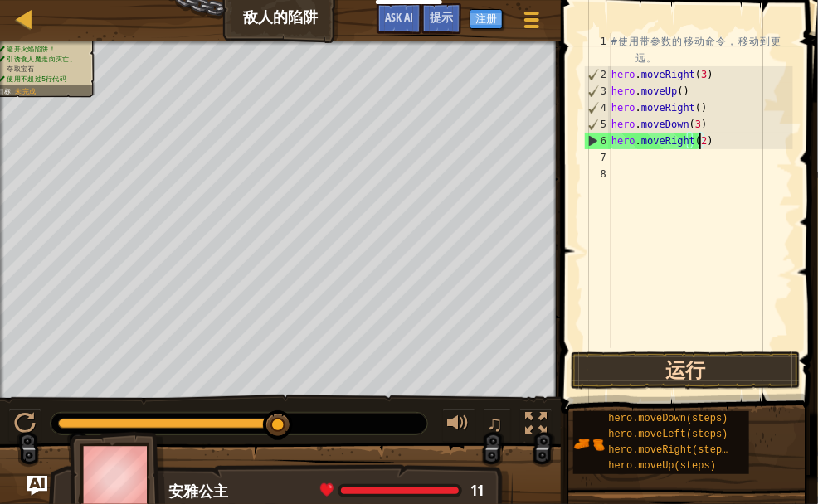
type textarea "hero.moveRight(2)"
click at [714, 374] on button "运行" at bounding box center [686, 371] width 230 height 38
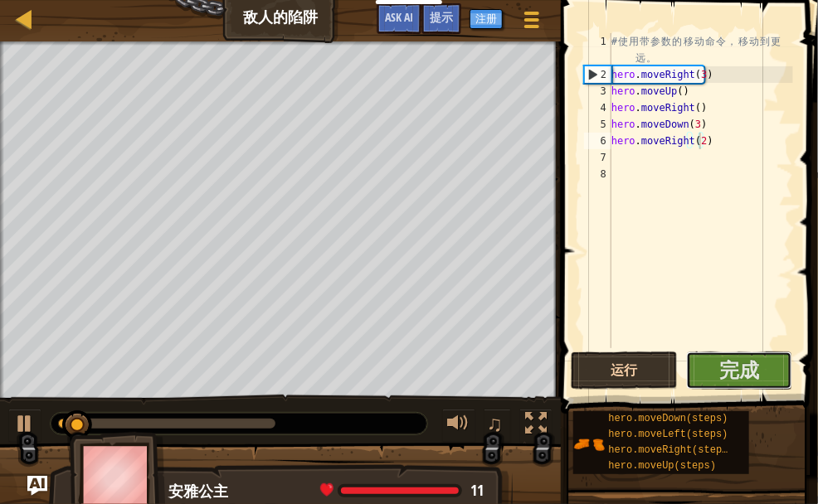
click at [714, 374] on button "完成" at bounding box center [739, 371] width 107 height 38
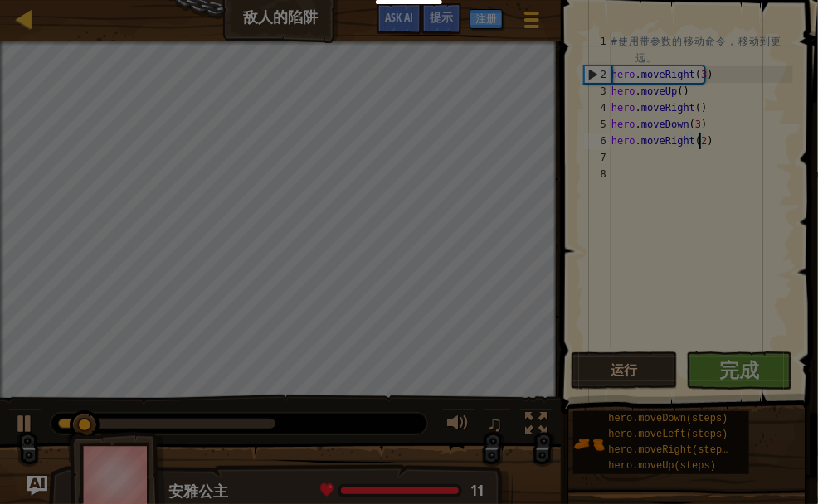
click at [714, 2] on body "教育者 创建免费账号 学校和学区解决方案 教师工具包预览 符合标准 有效性研究 成功故事 专业发展 编码一小时 资助和资金资源 请求演示或报价 家长参与 游戏…" at bounding box center [409, 1] width 818 height 2
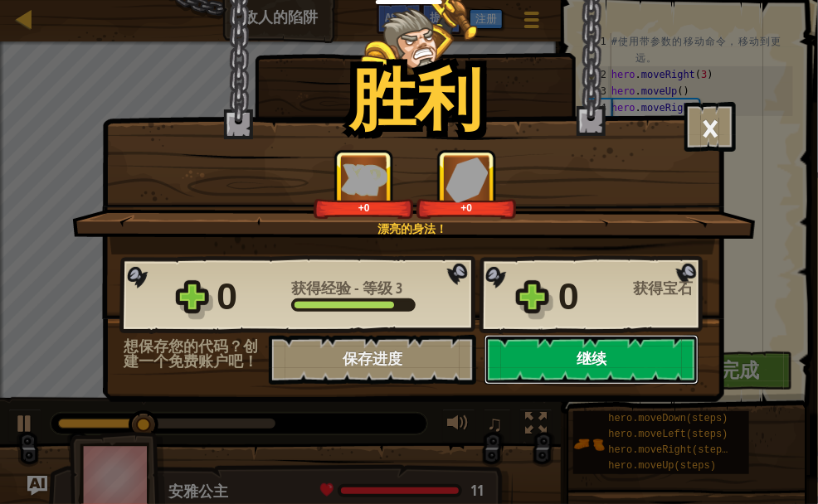
click at [522, 367] on button "继续" at bounding box center [591, 360] width 214 height 50
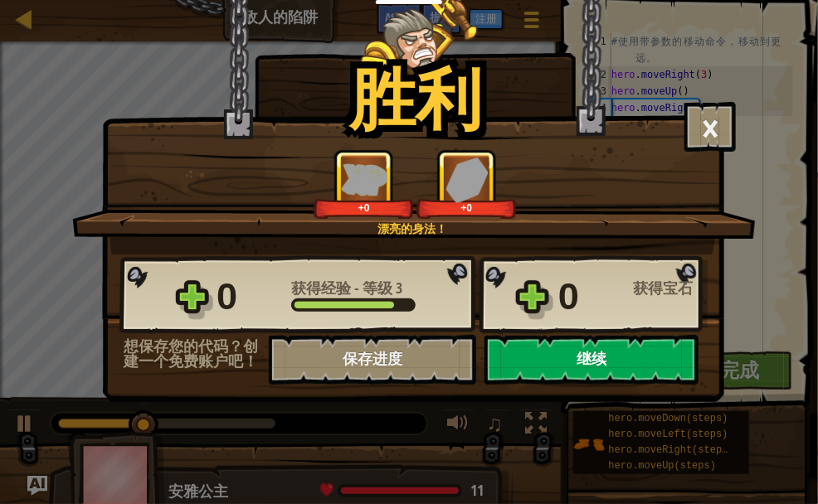
select select "zh-HANS"
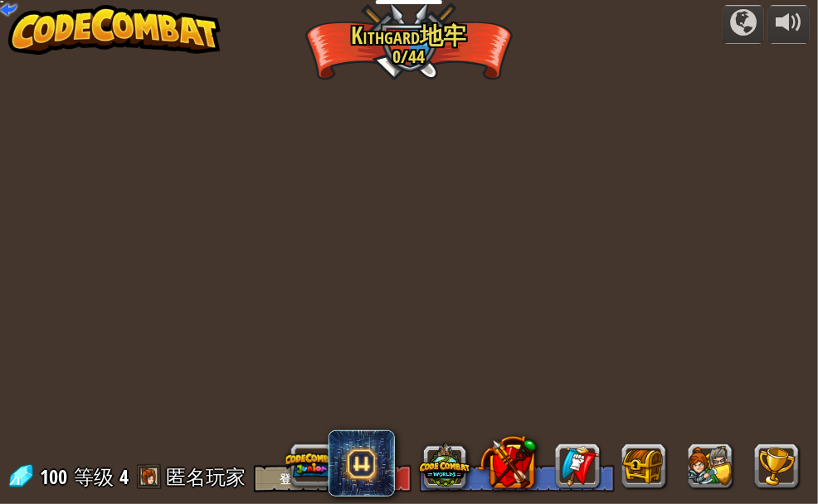
select select "zh-HANS"
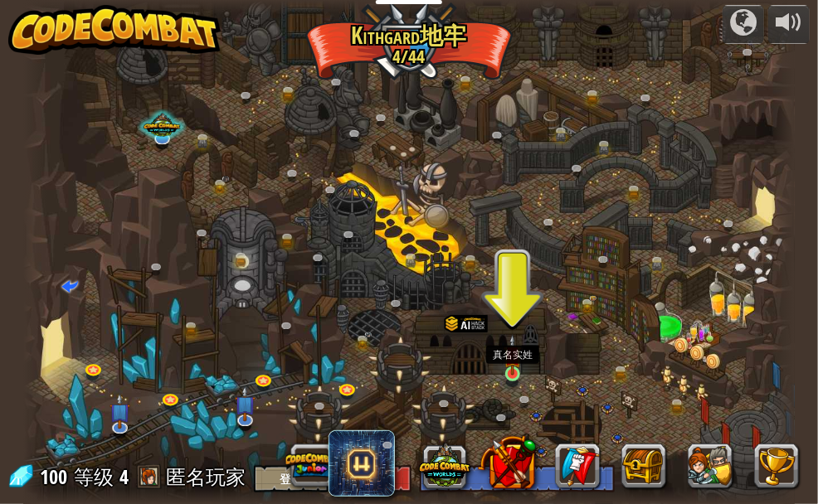
click at [512, 371] on img at bounding box center [511, 354] width 17 height 41
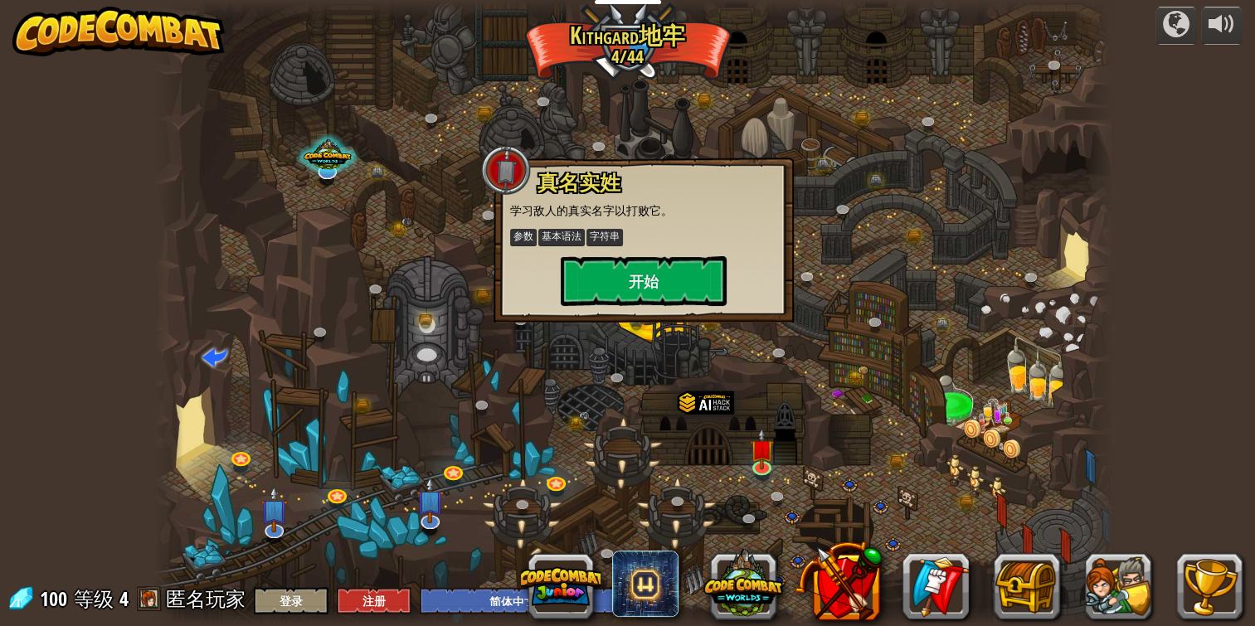
click at [1092, 100] on div at bounding box center [1098, 313] width 29 height 626
